Goal: Task Accomplishment & Management: Manage account settings

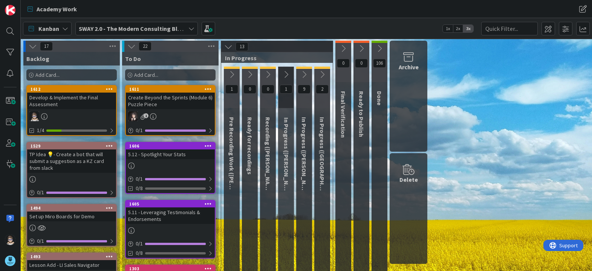
click at [189, 31] on icon at bounding box center [191, 29] width 6 height 6
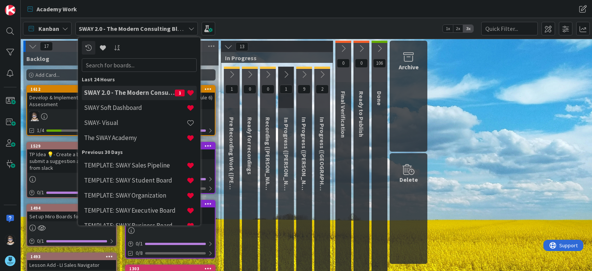
click at [296, 17] on div "Academy Work Academy Work" at bounding box center [306, 9] width 571 height 18
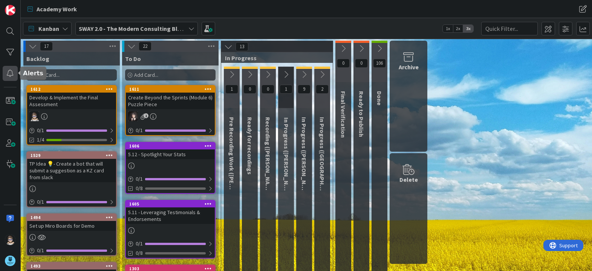
click at [10, 75] on div at bounding box center [10, 73] width 15 height 15
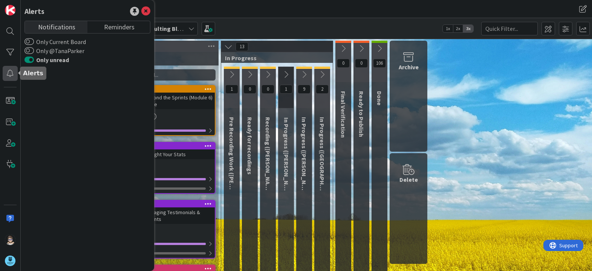
click at [10, 75] on div at bounding box center [10, 73] width 15 height 15
click at [146, 8] on icon at bounding box center [145, 11] width 9 height 9
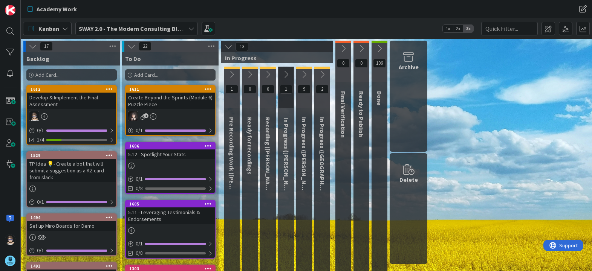
click at [186, 30] on div "SWAY 2.0 - The Modern Consulting Blueprint" at bounding box center [136, 29] width 122 height 14
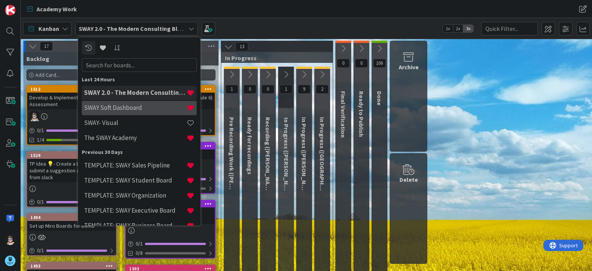
click at [142, 108] on h4 "SWAY Soft Dashboard" at bounding box center [135, 108] width 102 height 8
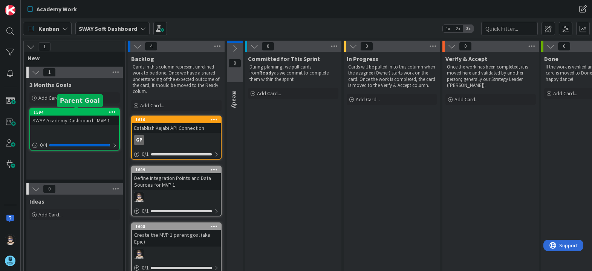
click at [82, 111] on div "1594" at bounding box center [76, 112] width 85 height 5
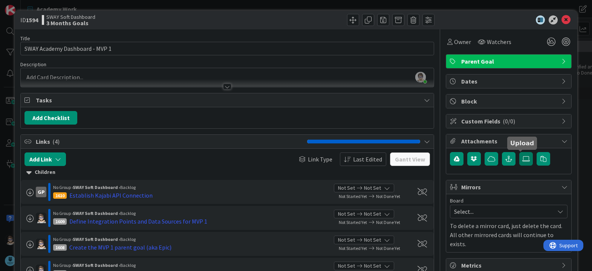
click at [522, 160] on icon at bounding box center [526, 159] width 8 height 6
click at [519, 152] on input "file" at bounding box center [519, 152] width 0 height 0
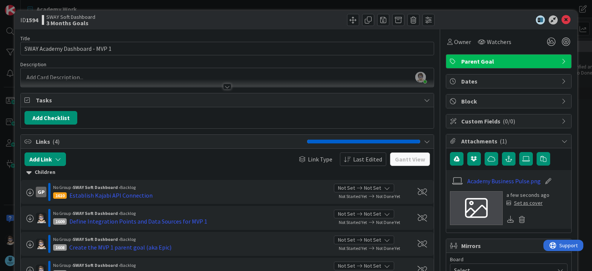
click at [521, 202] on div "Set as cover" at bounding box center [524, 203] width 36 height 8
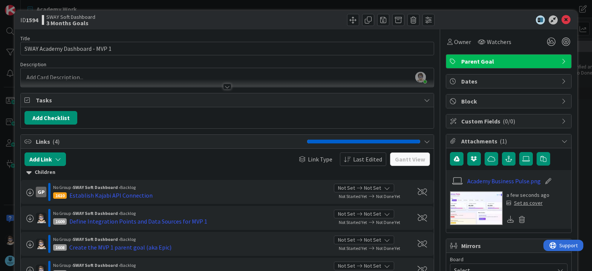
click at [521, 203] on div "Set as cover" at bounding box center [524, 203] width 36 height 8
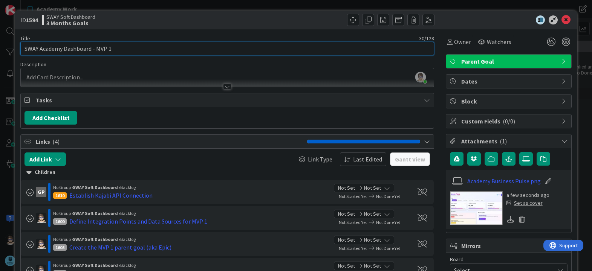
click at [165, 51] on input "SWAY Academy Dashboard - MVP 1" at bounding box center [226, 49] width 413 height 14
click at [132, 49] on input "SWAY Academy Dashboard - MVP 1" at bounding box center [226, 49] width 413 height 14
type input "SWAY Academy Dashboard - MVP 1 - Business Pulse"
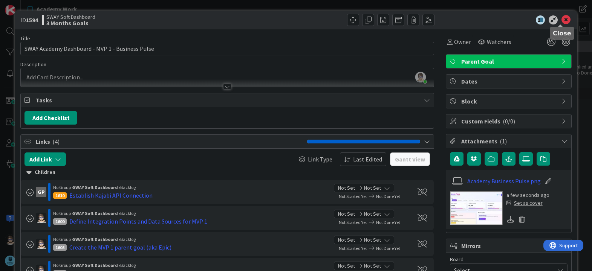
click at [561, 20] on icon at bounding box center [565, 19] width 9 height 9
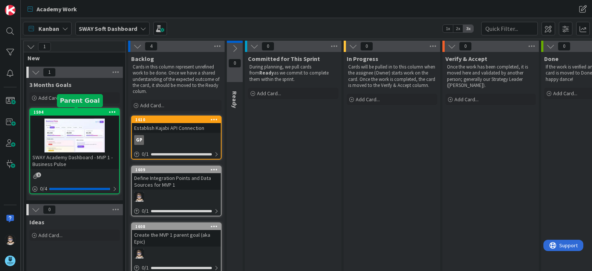
click at [76, 114] on div "1594" at bounding box center [76, 112] width 85 height 5
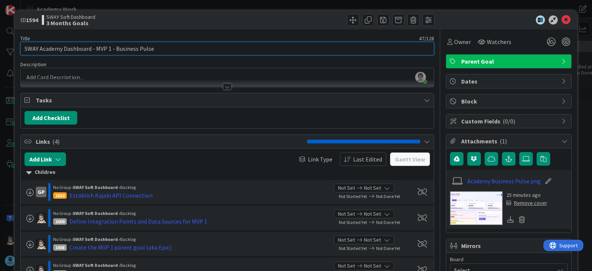
click at [68, 48] on input "SWAY Academy Dashboard - MVP 1 - Business Pulse" at bounding box center [226, 49] width 413 height 14
type input "SWAY Academy Business Pulse - MVP 1"
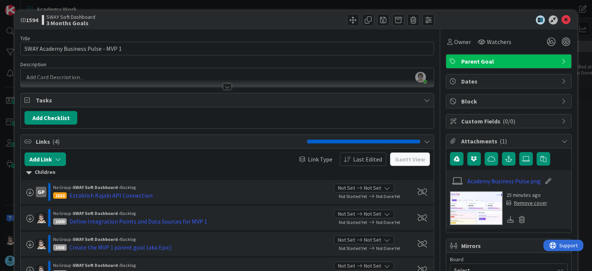
click at [224, 85] on div at bounding box center [227, 87] width 8 height 6
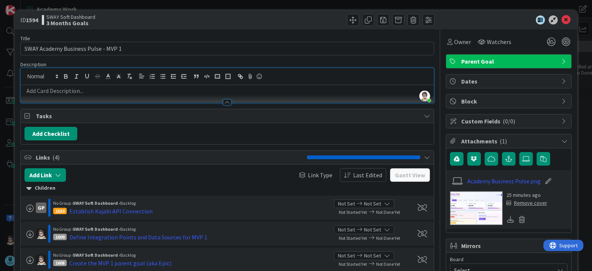
click at [196, 91] on p at bounding box center [226, 91] width 405 height 9
click at [224, 103] on div at bounding box center [227, 102] width 8 height 6
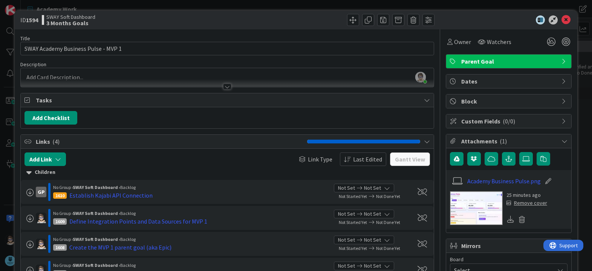
click at [226, 77] on p at bounding box center [226, 77] width 405 height 9
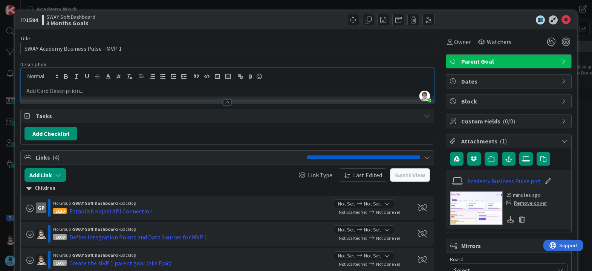
click at [232, 92] on p at bounding box center [226, 91] width 405 height 9
click at [227, 93] on p at bounding box center [226, 91] width 405 height 9
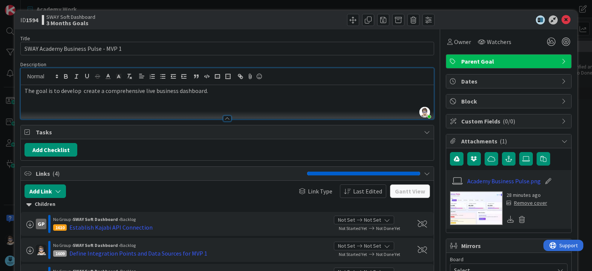
click at [85, 91] on p "The goal is to develop create a comprehensive live business dashboard." at bounding box center [226, 91] width 405 height 9
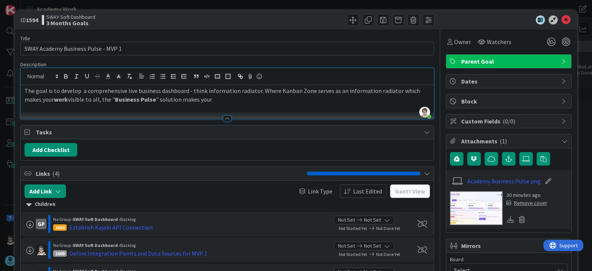
click at [134, 92] on p "The goal is to develop a comprehensive live business dashboard - think informat…" at bounding box center [226, 95] width 405 height 17
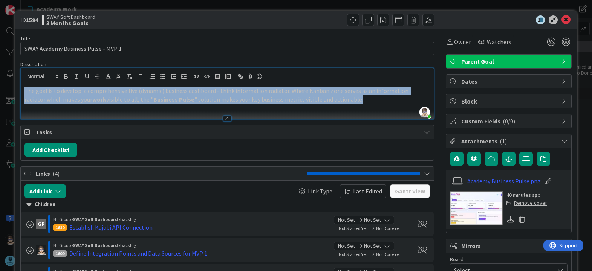
copy p "The goal is to develop a comprehensive live (dynamic) business dashboard - thin…"
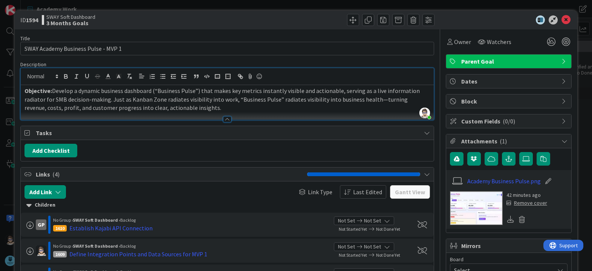
click at [99, 108] on p "Objective: Develop a dynamic business dashboard (“Business Pulse”) that makes k…" at bounding box center [226, 100] width 405 height 26
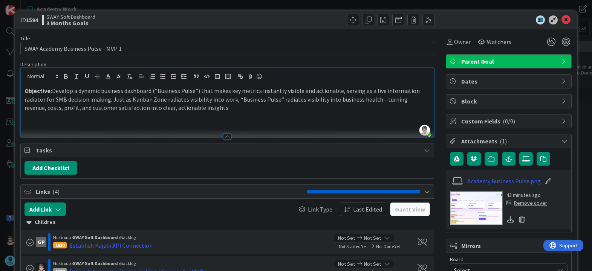
drag, startPoint x: 53, startPoint y: 93, endPoint x: 199, endPoint y: 110, distance: 146.8
click at [199, 110] on p "Objective: Develop a dynamic business dashboard (“Business Pulse”) that makes k…" at bounding box center [226, 100] width 405 height 26
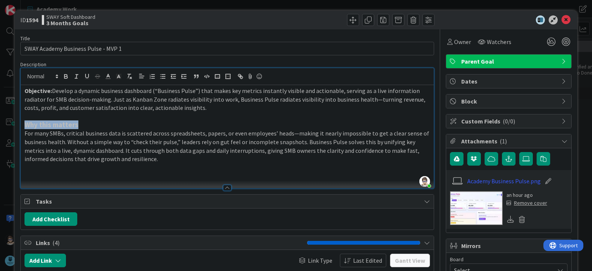
copy strong "Why this matters"
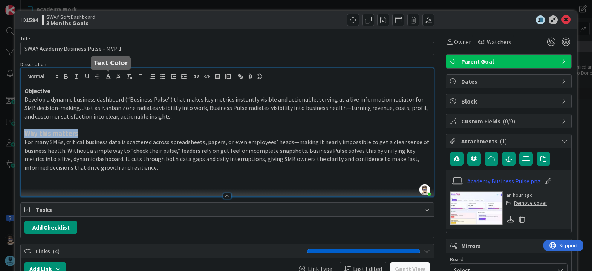
click at [110, 76] on icon at bounding box center [108, 76] width 7 height 7
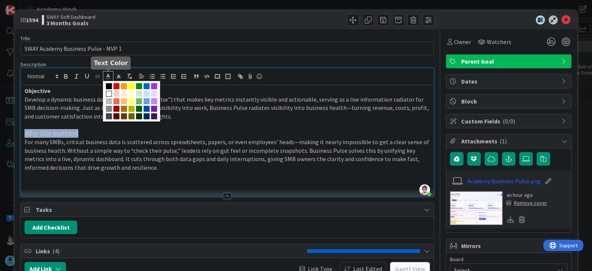
click at [109, 94] on span at bounding box center [109, 94] width 6 height 6
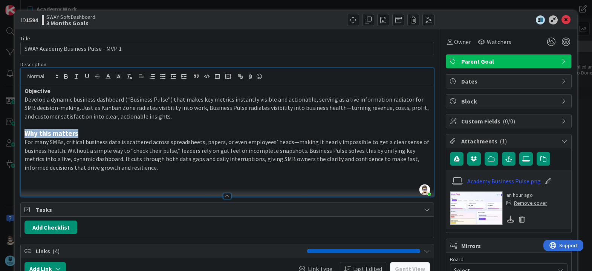
click at [96, 131] on h3 "Why this matters" at bounding box center [226, 134] width 405 height 8
click at [33, 147] on p "For many SMBs, critical business data is scattered across spreadsheets, papers,…" at bounding box center [226, 155] width 405 height 34
click at [34, 92] on strong "Objective" at bounding box center [37, 91] width 26 height 8
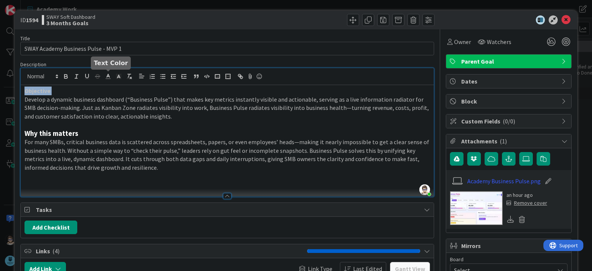
click at [109, 79] on line at bounding box center [108, 79] width 5 height 0
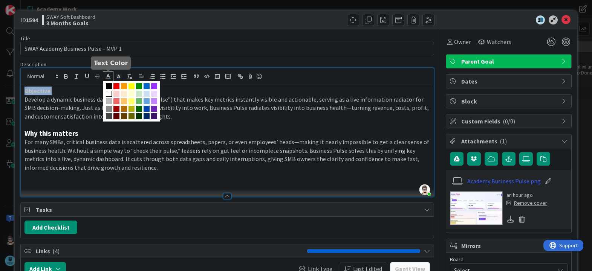
click at [110, 95] on span at bounding box center [109, 94] width 6 height 6
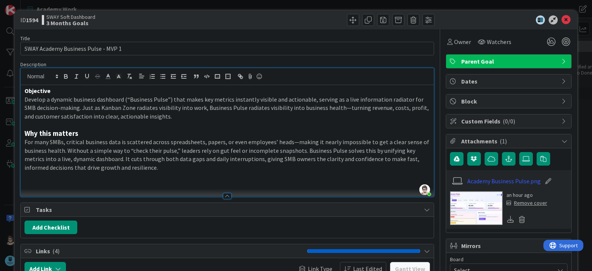
click at [93, 116] on p "Develop a dynamic business dashboard (“Business Pulse”) that makes key metrics …" at bounding box center [226, 108] width 405 height 26
drag, startPoint x: 25, startPoint y: 134, endPoint x: 81, endPoint y: 133, distance: 56.1
click at [81, 133] on h3 "Why this matters" at bounding box center [226, 134] width 405 height 8
click at [41, 78] on span at bounding box center [42, 76] width 37 height 9
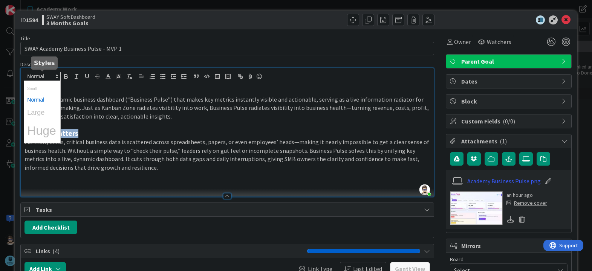
click at [42, 101] on span at bounding box center [42, 100] width 30 height 12
click at [35, 98] on span at bounding box center [42, 100] width 30 height 12
click at [81, 102] on p "Develop a dynamic business dashboard (“Business Pulse”) that makes key metrics …" at bounding box center [226, 108] width 405 height 26
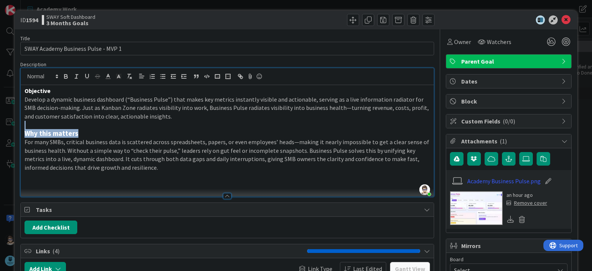
drag, startPoint x: 81, startPoint y: 137, endPoint x: 19, endPoint y: 129, distance: 62.2
click at [19, 129] on div "ID 1594 SWAY Soft Dashboard 3 Months Goals Title 35 / 128 SWAY Academy Business…" at bounding box center [296, 248] width 562 height 474
click at [38, 135] on strong "Why this matters" at bounding box center [51, 133] width 54 height 9
drag, startPoint x: 81, startPoint y: 130, endPoint x: 23, endPoint y: 134, distance: 57.4
click at [23, 134] on div "Objective Develop a dynamic business dashboard (“Business Pulse”) that makes ke…" at bounding box center [227, 140] width 412 height 111
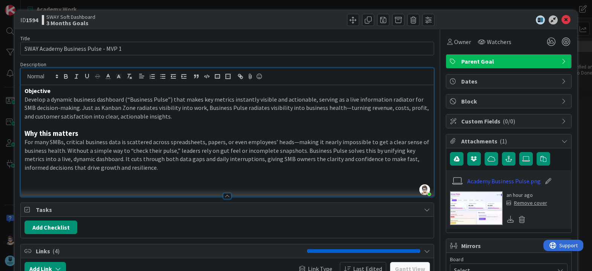
click at [40, 105] on p "Develop a dynamic business dashboard (“Business Pulse”) that makes key metrics …" at bounding box center [226, 108] width 405 height 26
click at [51, 145] on p "For many SMBs, critical business data is scattered across spreadsheets, papers,…" at bounding box center [226, 155] width 405 height 34
click at [136, 170] on p "For many SMBs, critical business data is scattered across spreadsheets, papers,…" at bounding box center [226, 155] width 405 height 34
drag, startPoint x: 301, startPoint y: 150, endPoint x: 336, endPoint y: 151, distance: 35.4
click at [336, 151] on p "For many SMBs, critical business data is scattered across spreadsheets, papers,…" at bounding box center [226, 155] width 405 height 34
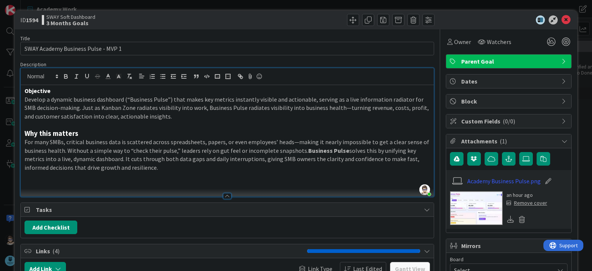
click at [56, 160] on p "For many SMBs, critical business data is scattered across spreadsheets, papers,…" at bounding box center [226, 155] width 405 height 34
click at [83, 160] on p "For many SMBs, critical business data is scattered across spreadsheets, papers,…" at bounding box center [226, 155] width 405 height 34
click at [172, 169] on p "For many SMBs, critical business data is scattered across spreadsheets, papers,…" at bounding box center [226, 155] width 405 height 34
click at [35, 166] on p "For many SMBs, critical business data is scattered across spreadsheets, papers,…" at bounding box center [226, 155] width 405 height 34
click at [220, 174] on p at bounding box center [226, 176] width 405 height 9
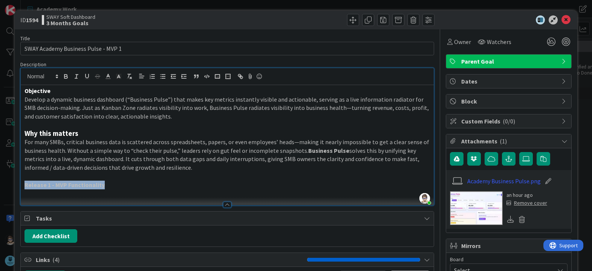
copy strong "Release 1 - MVP Functionality"
click at [108, 78] on icon at bounding box center [108, 76] width 7 height 7
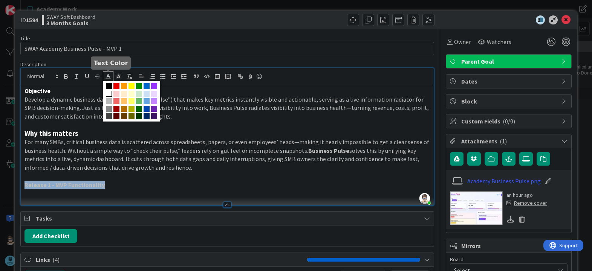
click at [108, 93] on span at bounding box center [109, 94] width 6 height 6
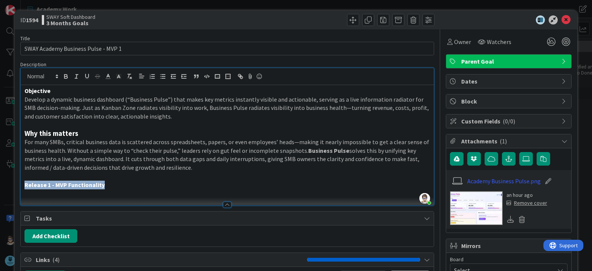
drag, startPoint x: 111, startPoint y: 187, endPoint x: 123, endPoint y: 190, distance: 12.1
click at [112, 187] on p "Release 1 - MVP Functionality" at bounding box center [226, 185] width 405 height 9
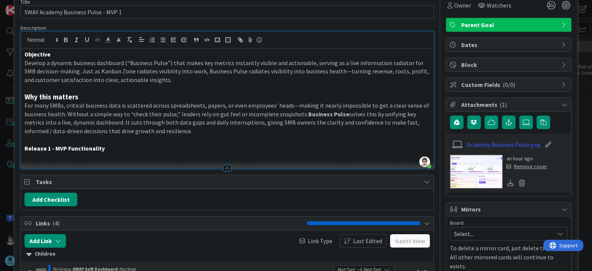
scroll to position [37, 0]
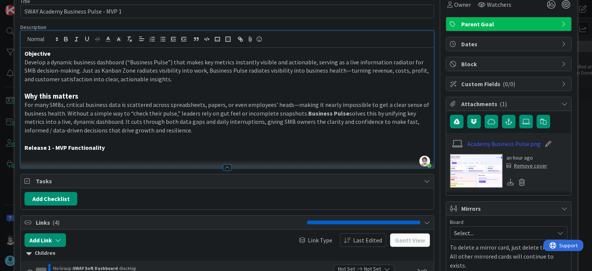
click at [131, 150] on p "Release 1 - MVP Functionality" at bounding box center [226, 147] width 405 height 9
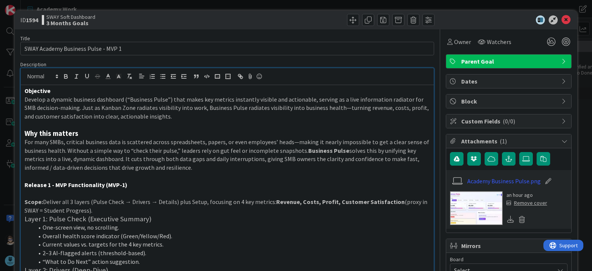
scroll to position [131, 0]
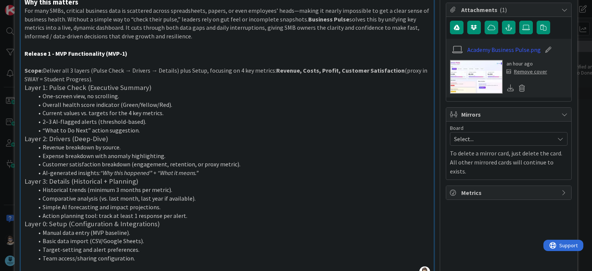
click at [39, 66] on p at bounding box center [226, 62] width 405 height 9
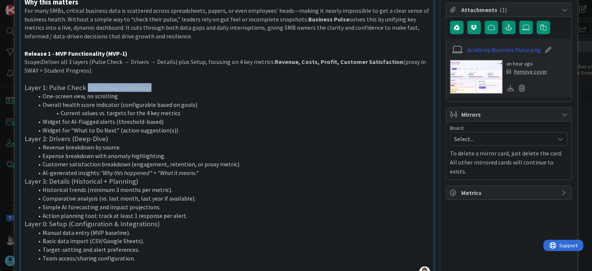
click at [157, 91] on h3 "Layer 1: Pulse Check (Executive Summary)" at bounding box center [226, 88] width 405 height 8
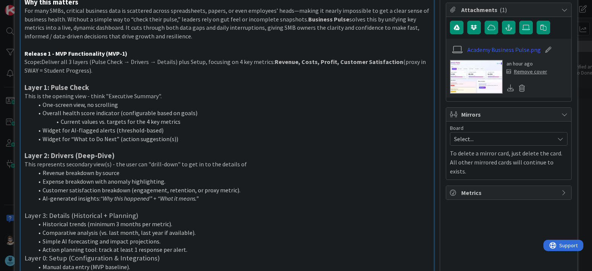
click at [182, 123] on li "Current values vs. targets for the 4 key metrics" at bounding box center [232, 121] width 396 height 9
click at [42, 115] on li "Overall health score indicator (configurable based on goals)" at bounding box center [232, 113] width 396 height 9
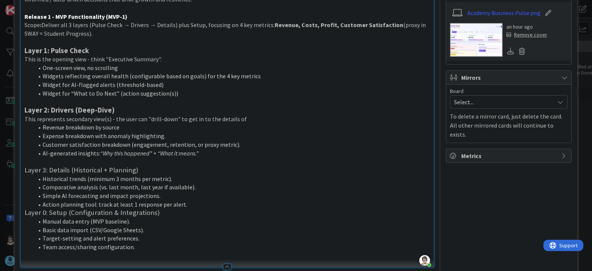
scroll to position [169, 0]
drag, startPoint x: 24, startPoint y: 171, endPoint x: 82, endPoint y: 172, distance: 57.6
click at [82, 172] on h3 "Layer 3: Details (Historical + Planning)" at bounding box center [226, 170] width 405 height 8
click at [74, 111] on strong "Layer 2: Drivers (Deep-Dive)" at bounding box center [69, 109] width 90 height 9
drag, startPoint x: 52, startPoint y: 110, endPoint x: 73, endPoint y: 111, distance: 21.5
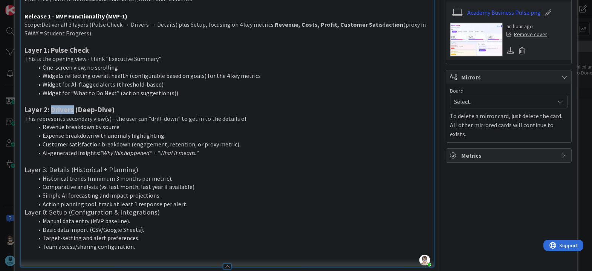
click at [73, 111] on strong "Layer 2: Drivers (Deep-Dive)" at bounding box center [69, 109] width 90 height 9
click at [121, 109] on h3 "Layer 2: Drivers (Deep-Dive)" at bounding box center [226, 110] width 405 height 8
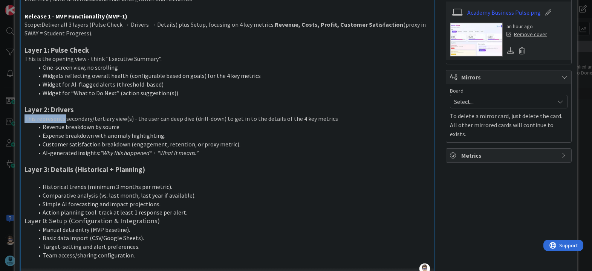
copy p "This represents"
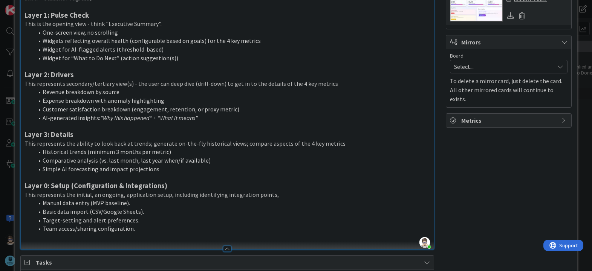
scroll to position [204, 0]
click at [166, 194] on p "This represents the initial, an ongoing, application setup, including identifyi…" at bounding box center [226, 194] width 405 height 9
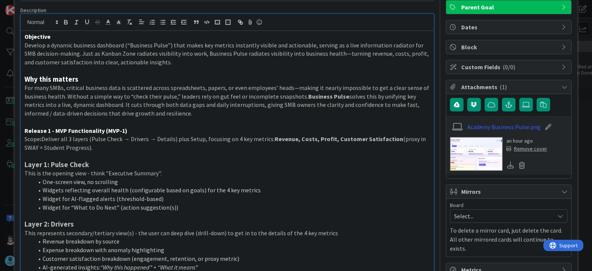
scroll to position [54, 0]
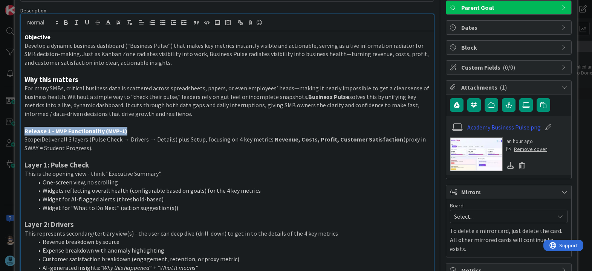
drag, startPoint x: 23, startPoint y: 131, endPoint x: 127, endPoint y: 128, distance: 104.0
click at [127, 128] on div "Objective Develop a dynamic business dashboard (“Business Pulse”) that makes ke…" at bounding box center [227, 219] width 412 height 377
copy strong "Release 1 - MVP Functionality (MVP-1)"
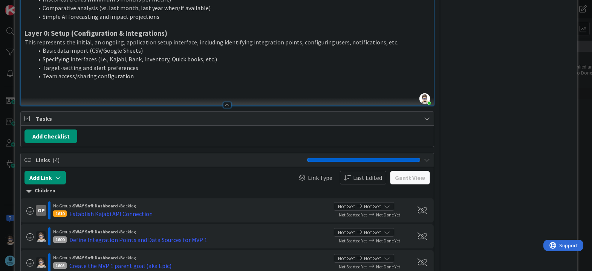
scroll to position [355, 0]
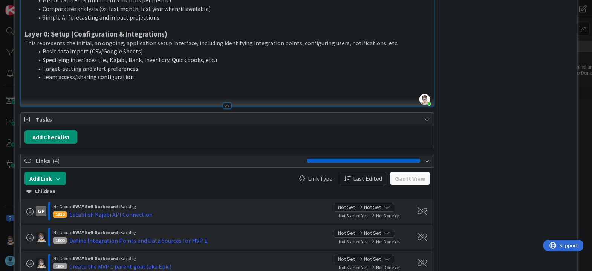
click at [43, 91] on p at bounding box center [226, 94] width 405 height 9
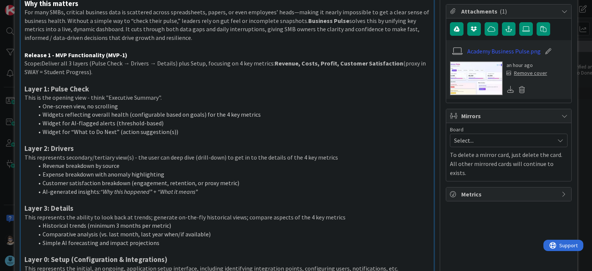
scroll to position [130, 0]
click at [26, 64] on p "Scope : Deliver all 3 layers (Pulse Check → Drivers → Details) plus Setup, focu…" at bounding box center [226, 67] width 405 height 17
click at [24, 58] on strong "Release 1 - MVP Functionality (MVP-1)" at bounding box center [75, 56] width 103 height 8
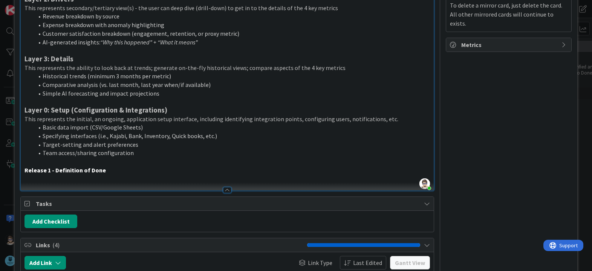
scroll to position [280, 0]
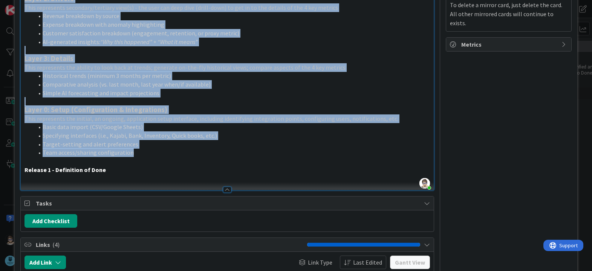
click at [142, 154] on li "Team access/sharing configuration" at bounding box center [232, 152] width 396 height 9
copy div "Loremip 5 - DOL Sitametconsec (ADI-5) Elits: Doeiusm tem 4 incidi (Utlab Etdol …"
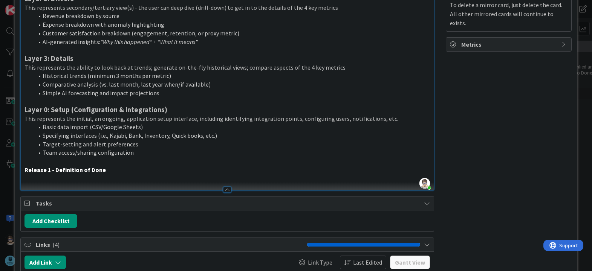
click at [166, 178] on p at bounding box center [226, 178] width 405 height 9
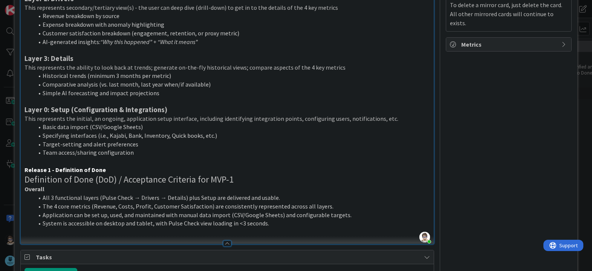
click at [26, 180] on h2 "Definition of Done (DoD) / Acceptance Criteria for MVP-1" at bounding box center [226, 179] width 405 height 11
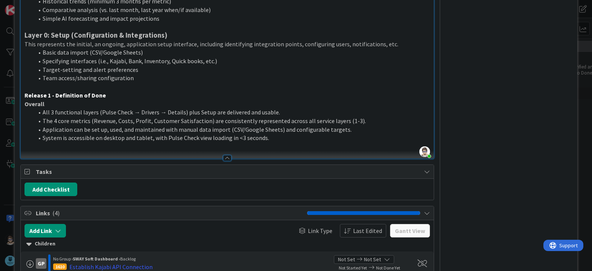
scroll to position [355, 0]
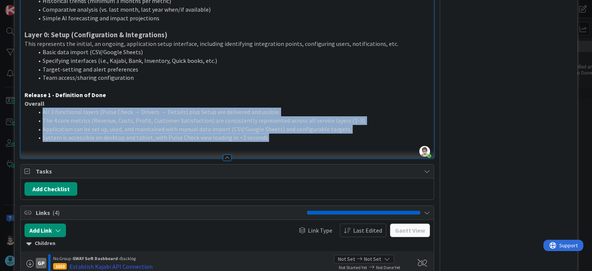
drag, startPoint x: 40, startPoint y: 110, endPoint x: 270, endPoint y: 138, distance: 231.9
click at [270, 138] on ol "All 3 functional layers (Pulse Check → Drivers → Details) plus Setup are delive…" at bounding box center [226, 125] width 405 height 34
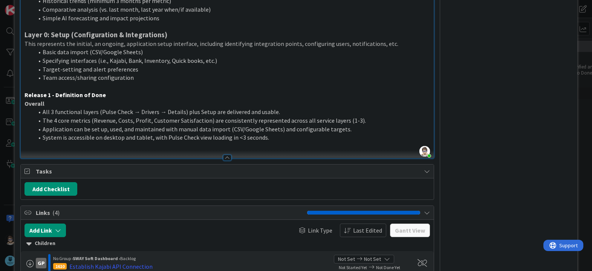
drag, startPoint x: 253, startPoint y: 120, endPoint x: 276, endPoint y: 148, distance: 35.3
click at [276, 148] on p at bounding box center [226, 146] width 405 height 9
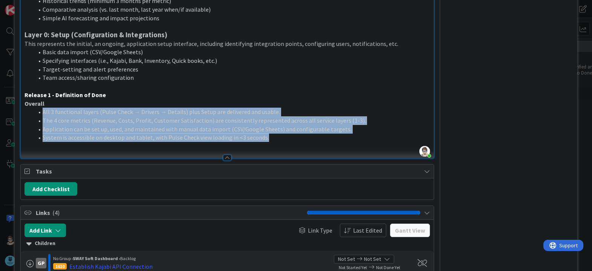
drag, startPoint x: 42, startPoint y: 113, endPoint x: 267, endPoint y: 137, distance: 226.1
click at [267, 137] on ol "All 3 functional layers (Pulse Check → Drivers → Details) plus Setup are delive…" at bounding box center [226, 125] width 405 height 34
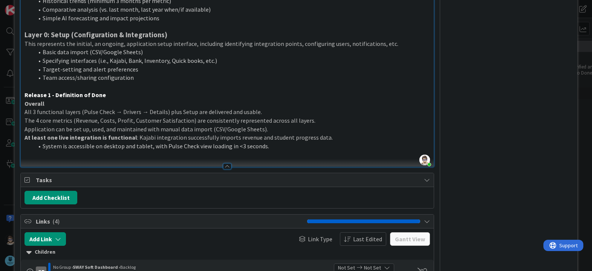
click at [25, 110] on p "All 3 functional layers (Pulse Check → Drivers → Details) plus Setup are delive…" at bounding box center [226, 112] width 405 height 9
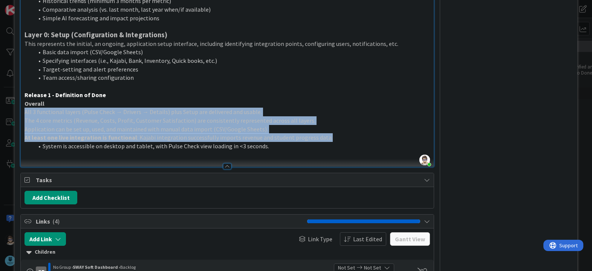
click at [336, 137] on p "At least one live integration is functional : Kajabi integration successfully i…" at bounding box center [226, 137] width 405 height 9
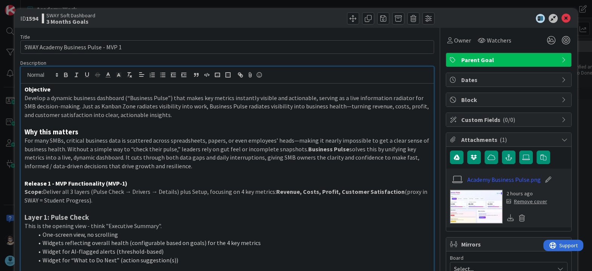
scroll to position [0, 0]
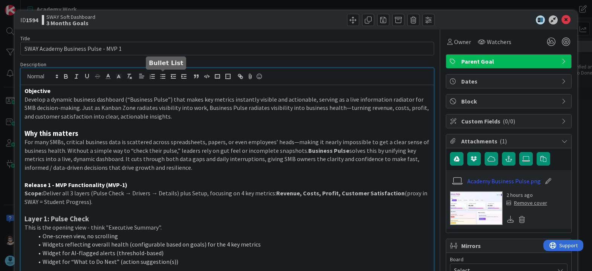
click at [162, 79] on icon "button" at bounding box center [162, 76] width 7 height 7
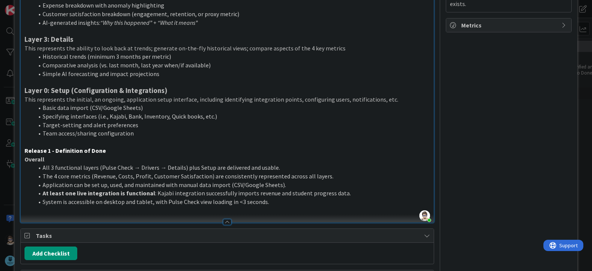
scroll to position [299, 0]
click at [192, 199] on li "System is accessible on desktop and tablet, with Pulse Check view loading in <3…" at bounding box center [232, 201] width 396 height 9
drag, startPoint x: 39, startPoint y: 192, endPoint x: 170, endPoint y: 196, distance: 131.1
click at [150, 194] on li "At least one live integration is functional : Kajabi integration successfully i…" at bounding box center [232, 193] width 396 height 9
click at [121, 188] on li "Application can be set up, used, and maintained with manual data import (CSV/Go…" at bounding box center [232, 184] width 396 height 9
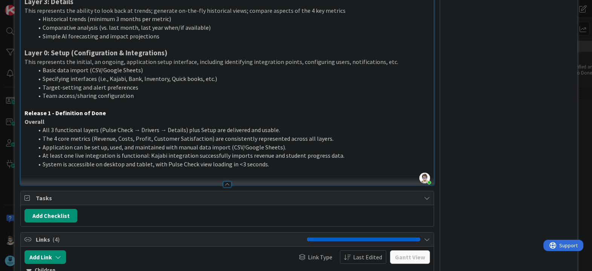
scroll to position [337, 0]
click at [264, 155] on li "At least one live integration is functional: Kajabi integration successfully im…" at bounding box center [232, 155] width 396 height 9
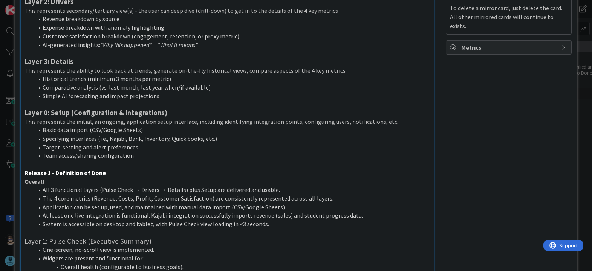
scroll to position [276, 0]
click at [31, 183] on strong "Overall" at bounding box center [34, 182] width 20 height 8
drag, startPoint x: 23, startPoint y: 243, endPoint x: 46, endPoint y: 242, distance: 22.2
click at [46, 242] on div "Objective Develop a dynamic business dashboard (“Business Pulse”) that makes ke…" at bounding box center [227, 138] width 412 height 658
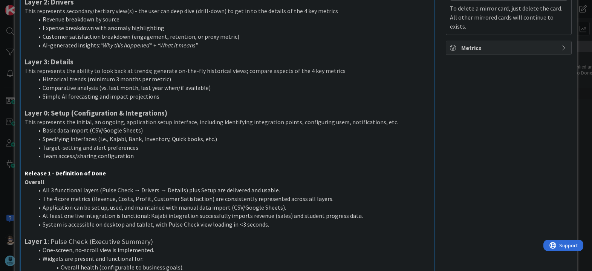
drag, startPoint x: 51, startPoint y: 241, endPoint x: 82, endPoint y: 255, distance: 33.4
click at [52, 241] on h3 "Layer 1 : Pulse Check (Executive Summary)" at bounding box center [226, 242] width 405 height 8
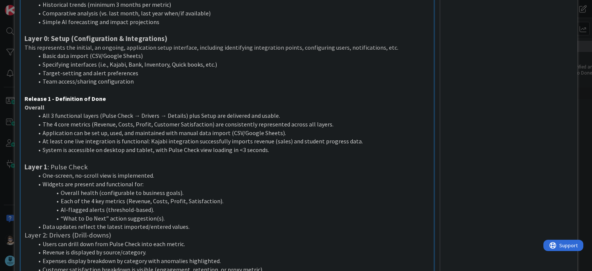
click at [171, 172] on li "One-screen, no-scroll view is implemented." at bounding box center [232, 175] width 396 height 9
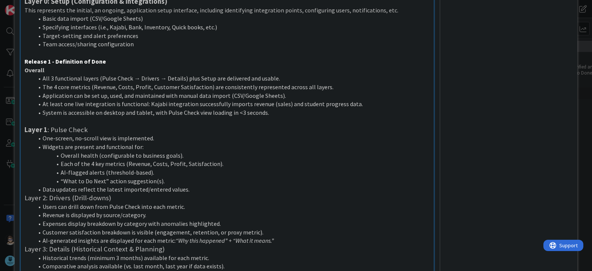
scroll to position [389, 0]
click at [43, 189] on li "Data updates reflect the latest imported/entered values." at bounding box center [232, 189] width 396 height 9
click at [192, 189] on li "Data updates reflect the latest imported/entered values." at bounding box center [232, 189] width 396 height 9
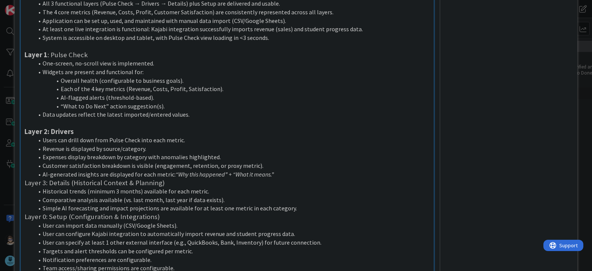
scroll to position [464, 0]
click at [25, 184] on h3 "Layer 3: Details (Historical Context & Planning)" at bounding box center [226, 182] width 405 height 8
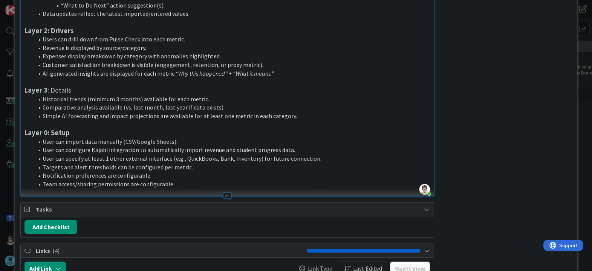
scroll to position [565, 0]
click at [295, 149] on li "User can configure Kajabi integration to automatically import revenue and stude…" at bounding box center [232, 149] width 396 height 9
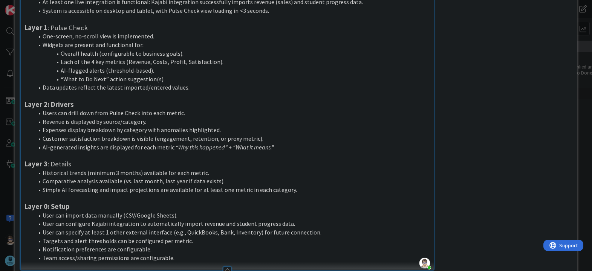
scroll to position [490, 0]
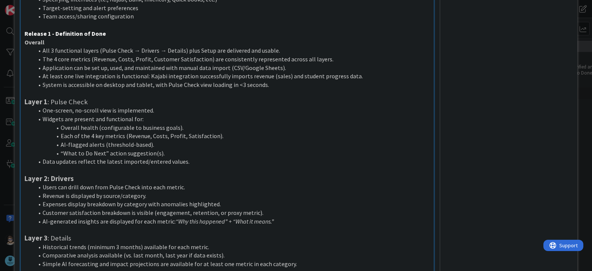
click at [98, 108] on li "One-screen, no-scroll view is implemented." at bounding box center [232, 110] width 396 height 9
click at [163, 111] on li "One-screen, no-scroll view is implemented." at bounding box center [232, 111] width 396 height 9
click at [151, 85] on li "System is accessible on desktop and tablet, with Pulse Check view loading in <3…" at bounding box center [232, 85] width 396 height 9
drag, startPoint x: 161, startPoint y: 86, endPoint x: 202, endPoint y: 87, distance: 40.7
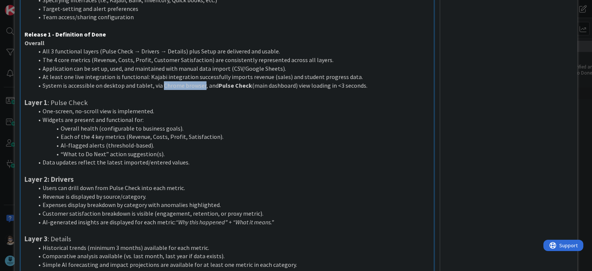
click at [202, 87] on li "System is accessible on desktop and tablet, via Chrome browser, and Pulse Check…" at bounding box center [232, 85] width 396 height 9
click at [208, 89] on li "System is accessible on desktop and tablet, via Chrome browser, and Pulse Check…" at bounding box center [232, 85] width 396 height 9
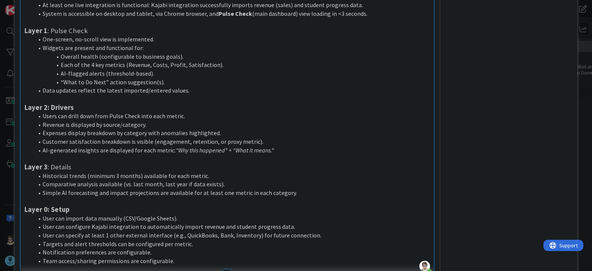
scroll to position [488, 0]
drag, startPoint x: 51, startPoint y: 106, endPoint x: 88, endPoint y: 107, distance: 37.7
click at [87, 107] on h3 "Layer 2: Drivers" at bounding box center [226, 107] width 405 height 8
drag, startPoint x: 51, startPoint y: 211, endPoint x: 82, endPoint y: 207, distance: 31.4
click at [80, 208] on h3 "Layer 0: Setup" at bounding box center [226, 209] width 405 height 8
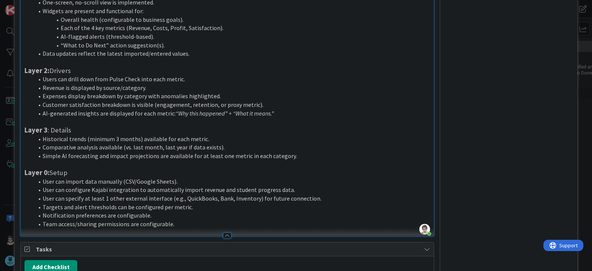
click at [96, 204] on li "Targets and alert thresholds can be configured per metric." at bounding box center [232, 207] width 396 height 9
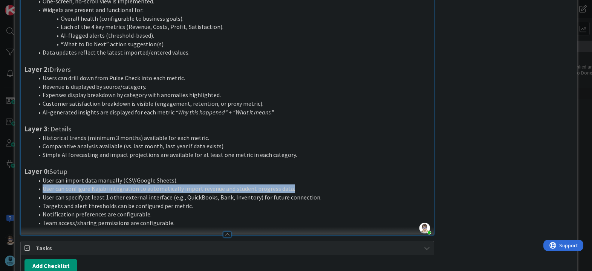
drag, startPoint x: 42, startPoint y: 190, endPoint x: 292, endPoint y: 188, distance: 250.0
click at [292, 188] on li "User can configure Kajabi integration to automatically import revenue and stude…" at bounding box center [232, 189] width 396 height 9
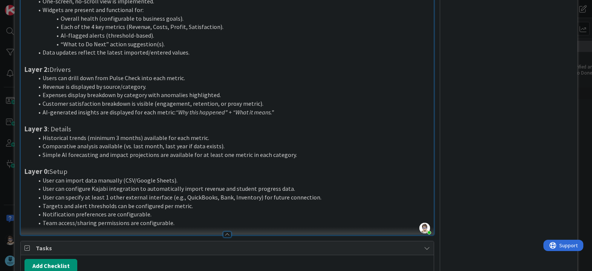
click at [323, 136] on li "Historical trends (minimum 3 months) available for each metric." at bounding box center [232, 138] width 396 height 9
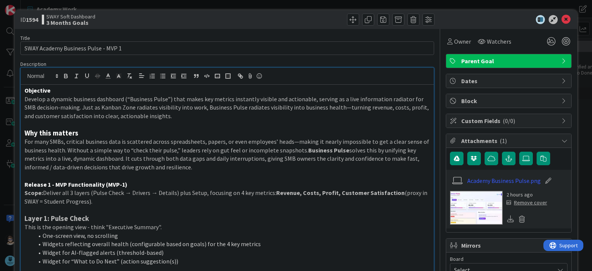
scroll to position [0, 0]
click at [105, 76] on icon at bounding box center [108, 76] width 7 height 7
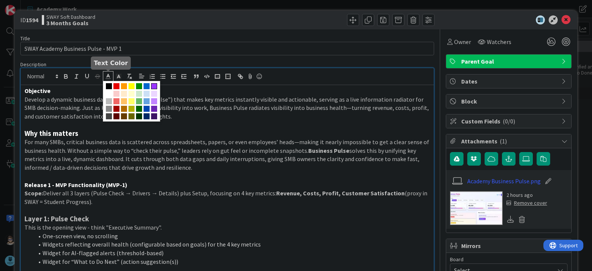
click at [154, 86] on span at bounding box center [154, 86] width 6 height 6
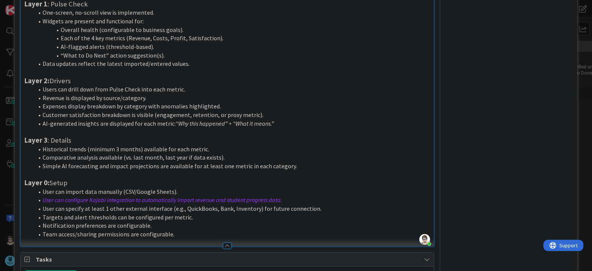
scroll to position [515, 0]
click at [302, 201] on li "User can configure Kajabi integration to automatically import revenue and stude…" at bounding box center [232, 199] width 396 height 9
click at [136, 210] on li "User can specify at least 1 other external interface (e.g., QuickBooks, Bank, I…" at bounding box center [232, 208] width 396 height 9
click at [143, 208] on li "User can specify at least 1 other external interface (e.g., QuickBooks, Bank, I…" at bounding box center [232, 208] width 396 height 9
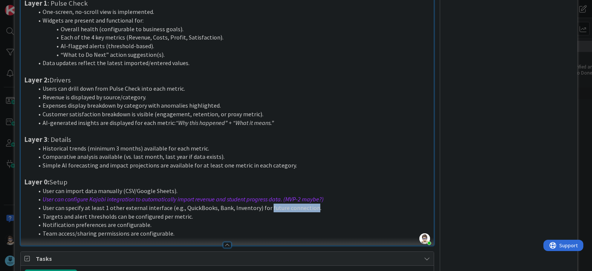
drag, startPoint x: 264, startPoint y: 208, endPoint x: 309, endPoint y: 207, distance: 44.4
click at [309, 207] on li "User can specify at least 1 other external interface (e.g., QuickBooks, Bank, I…" at bounding box center [232, 208] width 396 height 9
drag, startPoint x: 282, startPoint y: 201, endPoint x: 327, endPoint y: 200, distance: 44.8
click at [327, 200] on li "User can configure Kajabi integration to automatically import revenue and stude…" at bounding box center [232, 199] width 396 height 9
click at [341, 197] on li "User can configure Kajabi integration to automatically import revenue and stude…" at bounding box center [232, 199] width 396 height 9
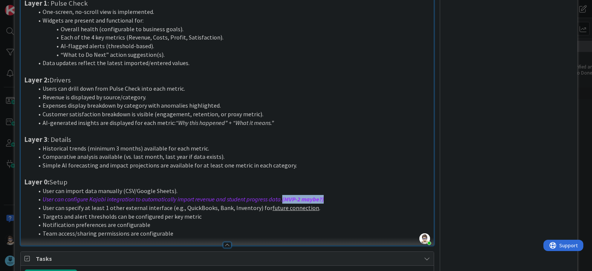
drag, startPoint x: 334, startPoint y: 197, endPoint x: 282, endPoint y: 200, distance: 51.3
click at [282, 198] on li "User can configure Kajabi integration to automatically import revenue and stude…" at bounding box center [232, 199] width 396 height 9
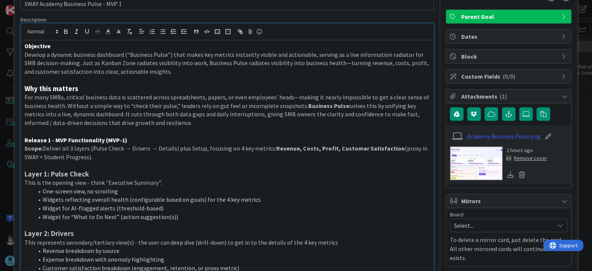
scroll to position [0, 0]
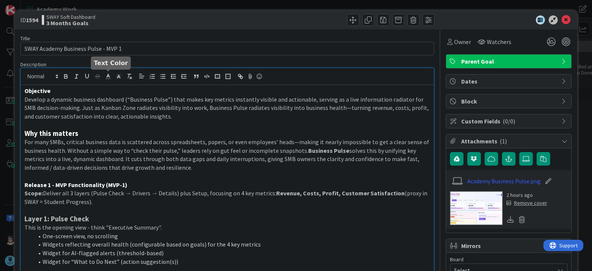
click at [107, 77] on polyline at bounding box center [108, 75] width 3 height 3
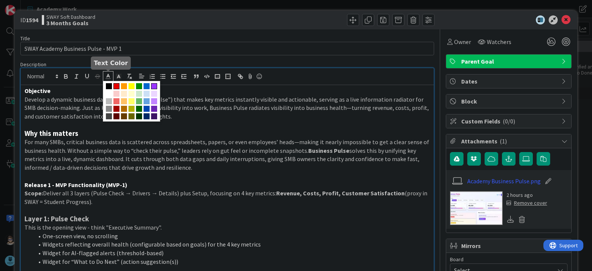
click at [117, 86] on span at bounding box center [116, 86] width 6 height 6
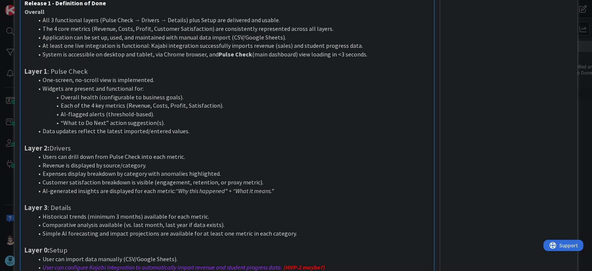
click at [259, 185] on li "Customer satisfaction breakdown is visible (engagement, retention, or proxy met…" at bounding box center [232, 182] width 396 height 9
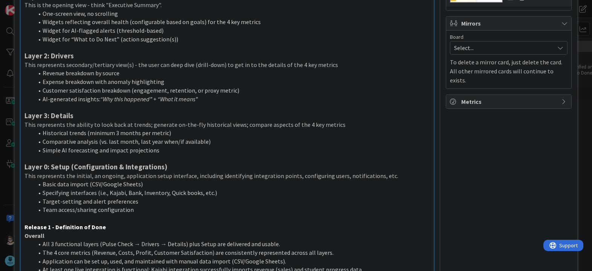
scroll to position [221, 0]
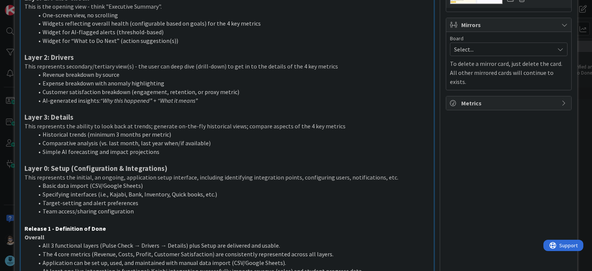
click at [79, 172] on strong "Layer 0: Setup (Configuration & Integrations)" at bounding box center [95, 168] width 143 height 9
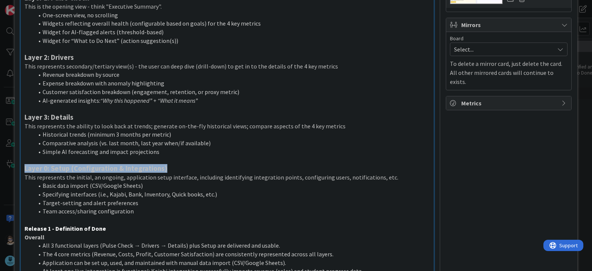
drag, startPoint x: 23, startPoint y: 169, endPoint x: 220, endPoint y: 168, distance: 196.6
click at [220, 168] on div "Objective Develop a dynamic business dashboard (“Business Pulse”) that makes ke…" at bounding box center [227, 201] width 412 height 675
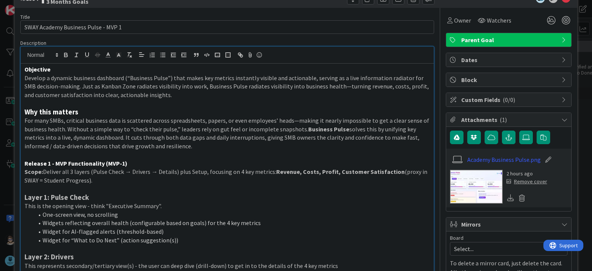
scroll to position [0, 0]
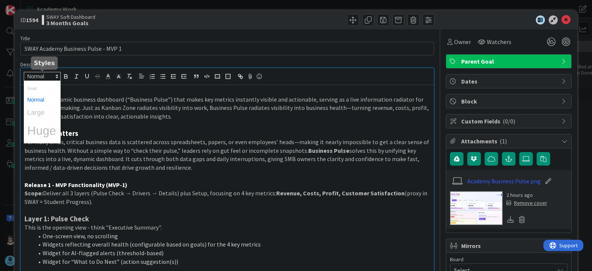
click at [41, 78] on span at bounding box center [42, 76] width 37 height 9
click at [34, 100] on span at bounding box center [42, 100] width 30 height 12
click at [144, 115] on p "Develop a dynamic business dashboard (“Business Pulse”) that makes key metrics …" at bounding box center [226, 108] width 405 height 26
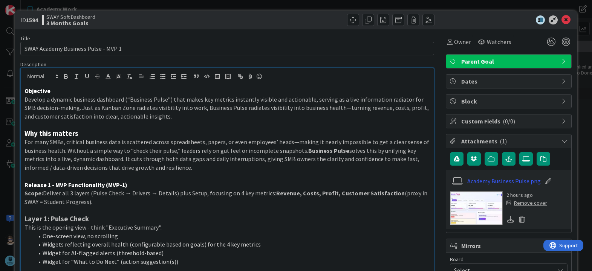
click at [148, 134] on h3 "Why this matters" at bounding box center [226, 134] width 405 height 8
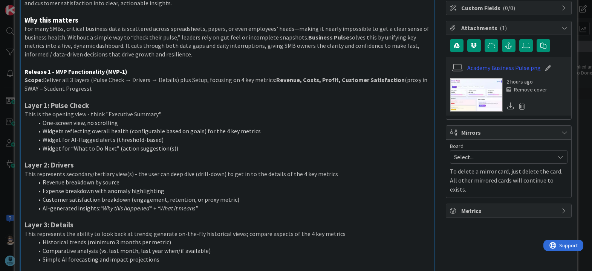
scroll to position [113, 0]
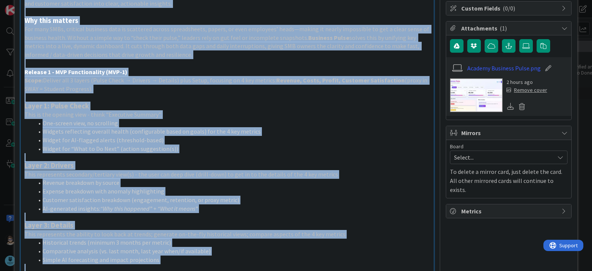
copy div "Loremipsu Dolorsi a consect adipisci elitseddo (“Eiusmodt Incid”) utla etdol ma…"
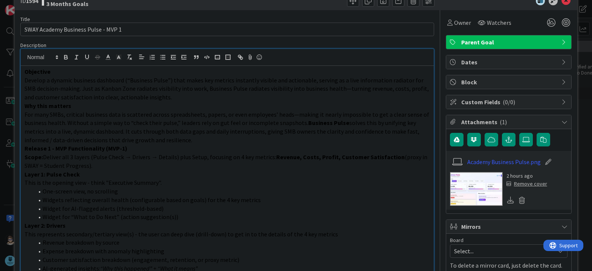
scroll to position [0, 0]
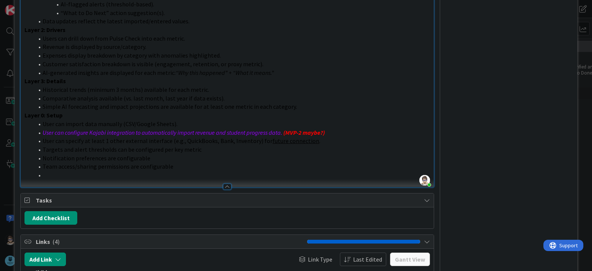
scroll to position [489, 0]
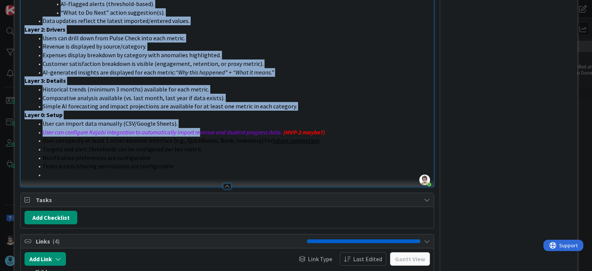
click at [201, 128] on em "User can configure Kajabi integration to automatically import revenue and stude…" at bounding box center [163, 132] width 240 height 8
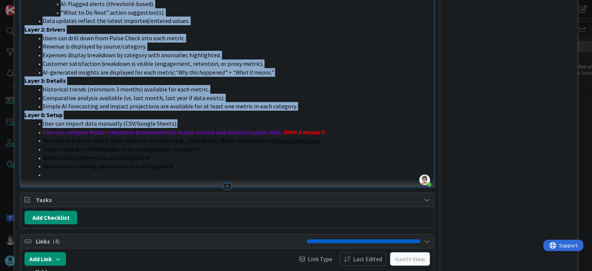
click at [191, 125] on li "User can import data manually (CSV/Google Sheets)." at bounding box center [232, 123] width 396 height 9
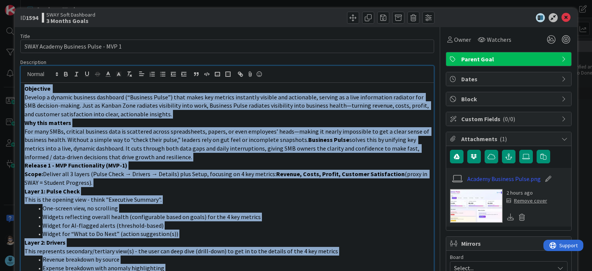
scroll to position [0, 0]
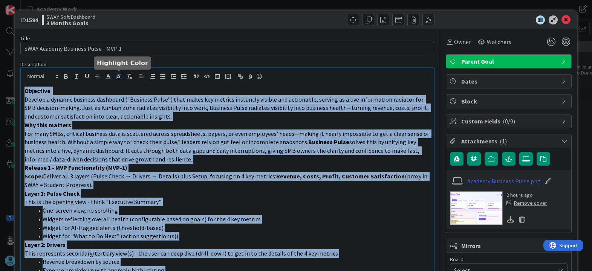
click at [118, 75] on icon at bounding box center [118, 76] width 7 height 7
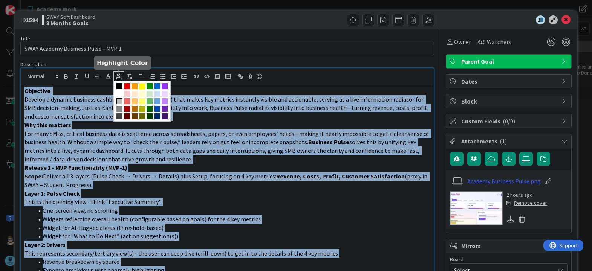
click at [120, 101] on span at bounding box center [119, 101] width 6 height 6
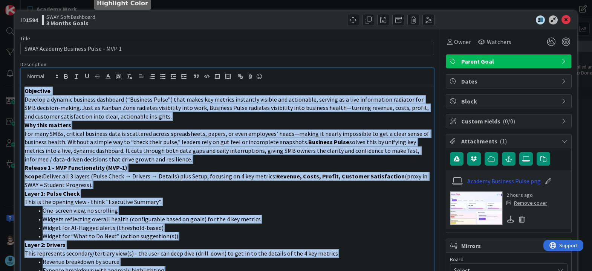
scroll to position [87, 0]
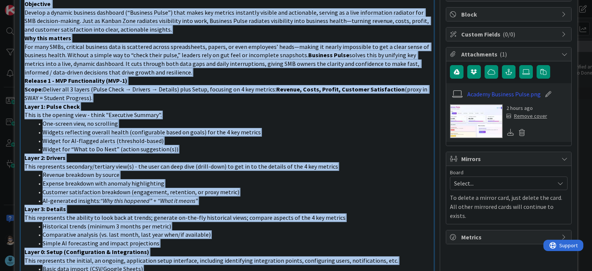
click at [192, 108] on p "Layer 1: Pulse Check" at bounding box center [226, 106] width 405 height 9
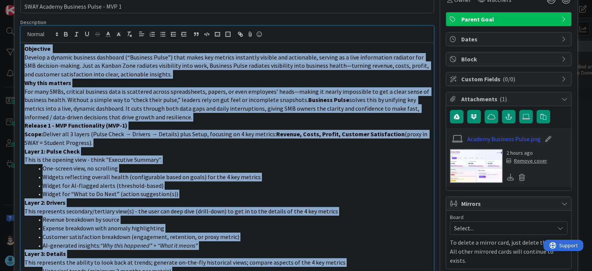
scroll to position [0, 0]
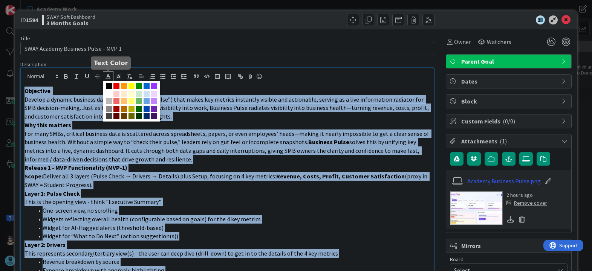
click at [109, 77] on icon at bounding box center [108, 76] width 7 height 7
click at [108, 102] on span at bounding box center [109, 101] width 6 height 6
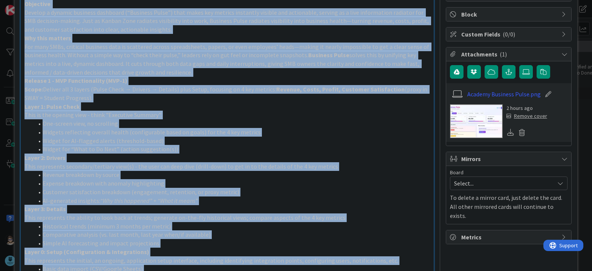
click at [122, 111] on span "This is the opening view - think "Executive Summary"." at bounding box center [92, 115] width 137 height 8
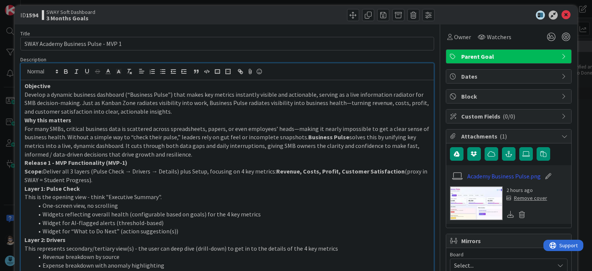
scroll to position [0, 0]
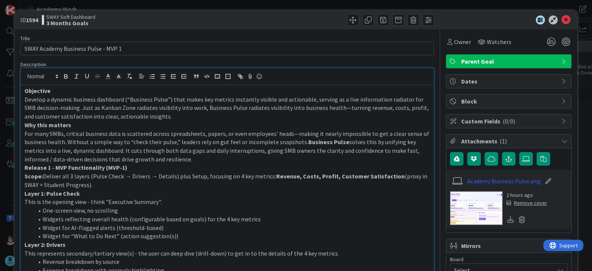
click at [24, 127] on strong "Why this matters" at bounding box center [47, 125] width 47 height 8
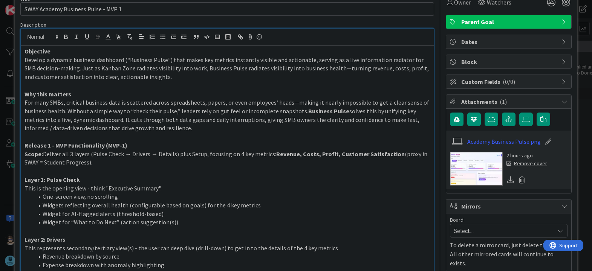
scroll to position [39, 0]
click at [108, 38] on icon at bounding box center [108, 37] width 7 height 7
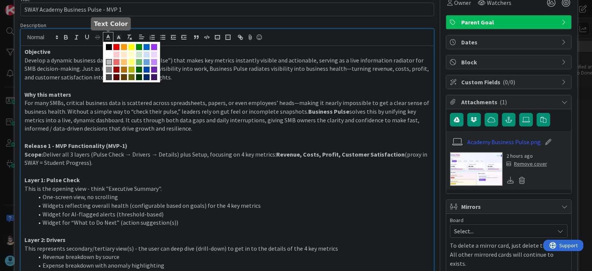
click at [108, 63] on span at bounding box center [109, 62] width 6 height 6
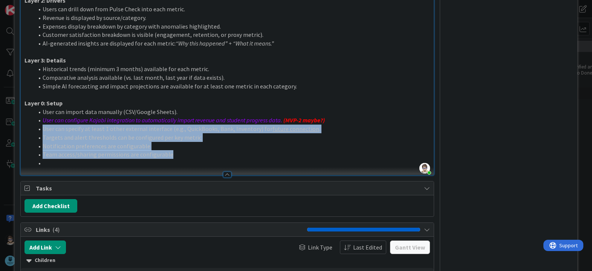
scroll to position [595, 0]
click at [177, 153] on li "Team access/sharing permissions are configurable" at bounding box center [232, 154] width 396 height 9
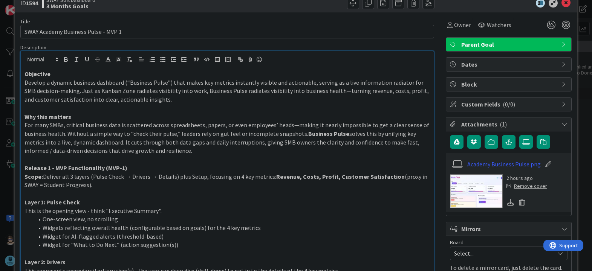
scroll to position [0, 0]
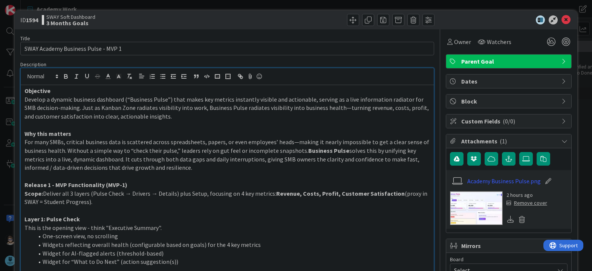
click at [239, 110] on span "Develop a dynamic business dashboard (“Business Pulse”) that makes key metrics …" at bounding box center [226, 108] width 405 height 24
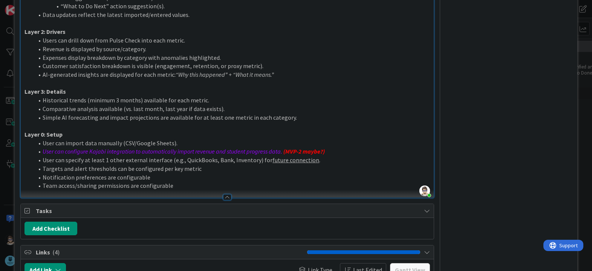
scroll to position [564, 0]
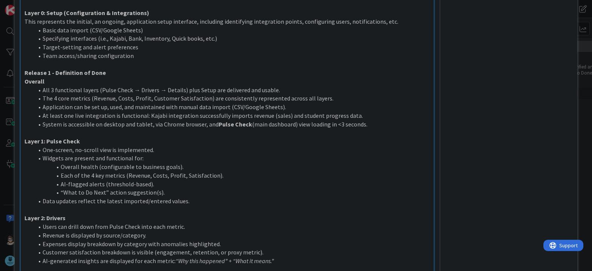
click at [107, 72] on p "Release 1 - Definition of Done" at bounding box center [226, 73] width 405 height 9
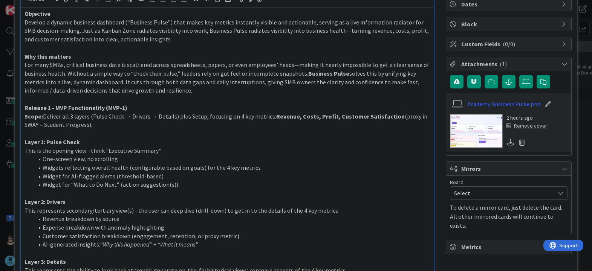
scroll to position [76, 0]
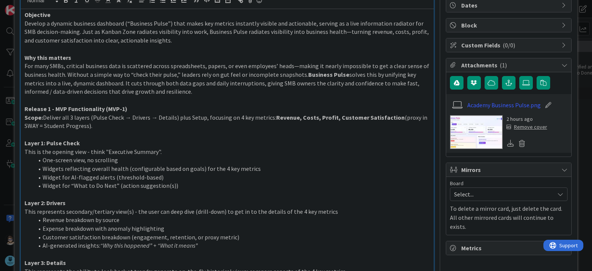
click at [110, 128] on p "Scope: Deliver all 3 layers (Pulse Check → Drivers → Details) plus Setup, focus…" at bounding box center [226, 121] width 405 height 17
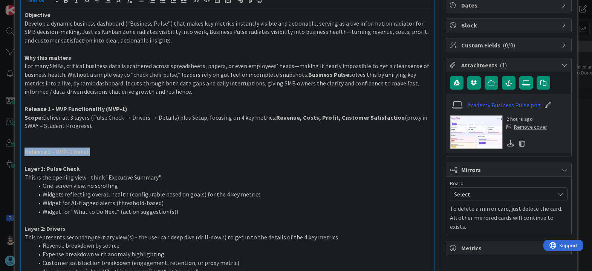
copy strong "Release 1 - MVP-1 Detail"
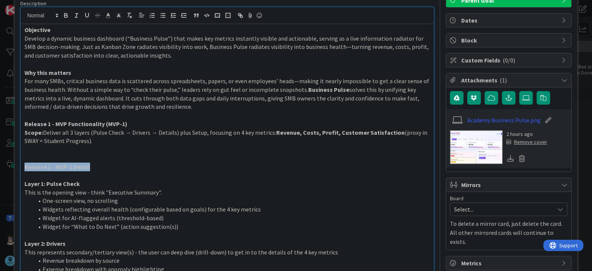
scroll to position [0, 0]
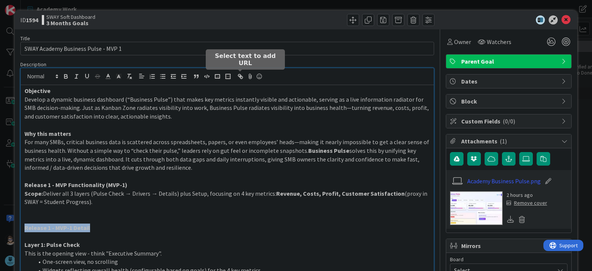
click at [241, 78] on icon "button" at bounding box center [240, 76] width 7 height 7
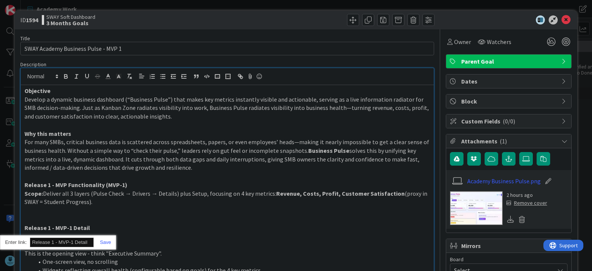
paste input "[URL][DOMAIN_NAME]"
click at [107, 240] on link at bounding box center [102, 243] width 17 height 6
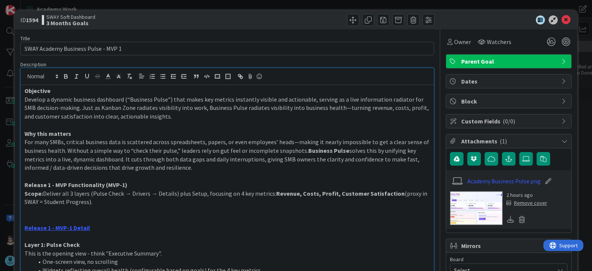
click at [128, 225] on p "Release 1 - MVP-1 Detail" at bounding box center [226, 228] width 405 height 9
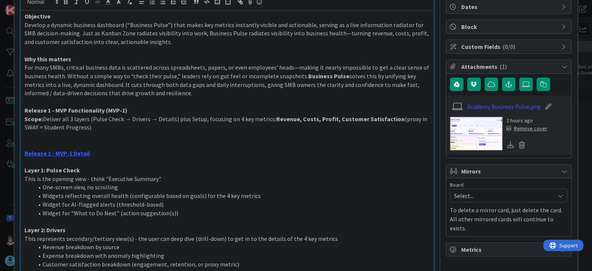
scroll to position [75, 0]
click at [24, 160] on p at bounding box center [226, 161] width 405 height 9
click at [44, 137] on p at bounding box center [226, 135] width 405 height 9
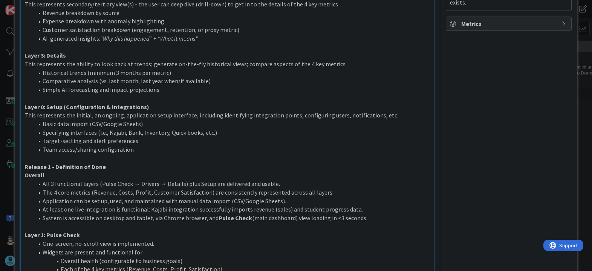
scroll to position [301, 0]
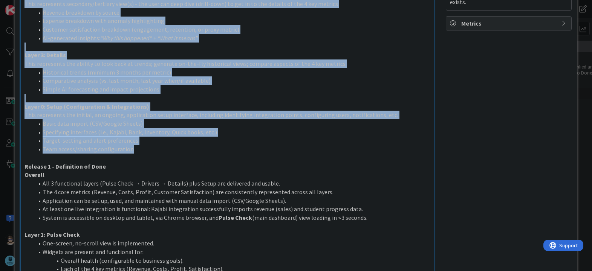
click at [139, 148] on li "Team access/sharing configuration" at bounding box center [232, 149] width 396 height 9
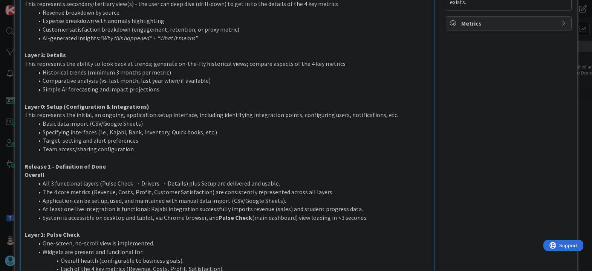
scroll to position [113, 0]
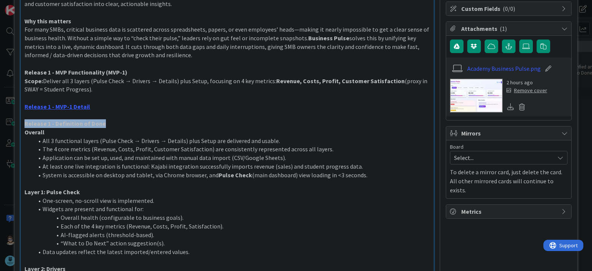
copy strong "Release 1 - Definition of Done"
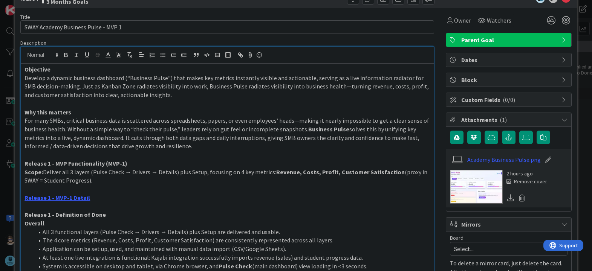
scroll to position [0, 0]
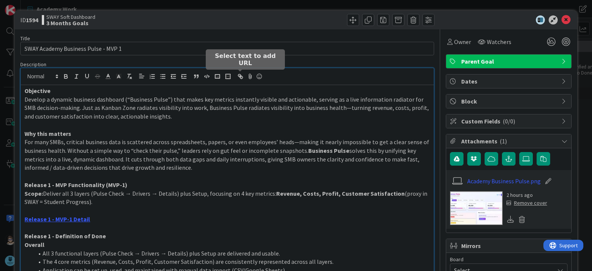
click at [241, 75] on icon "button" at bounding box center [239, 75] width 3 height 3
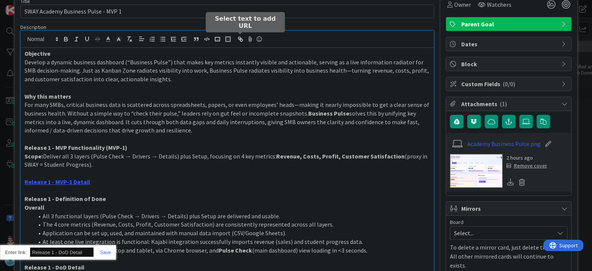
scroll to position [37, 0]
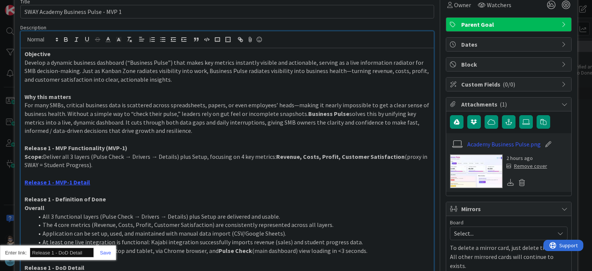
paste input "[URL][DOMAIN_NAME]"
type input "[URL][DOMAIN_NAME]"
click at [107, 253] on link at bounding box center [102, 253] width 17 height 6
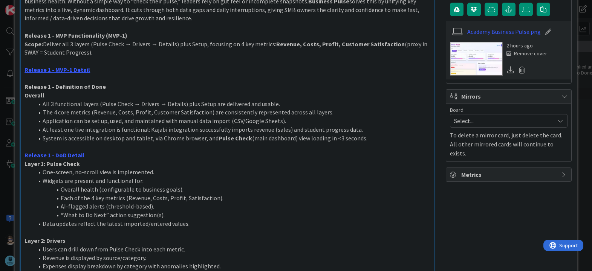
scroll to position [150, 0]
click at [105, 161] on p "Layer 1: Pulse Check" at bounding box center [226, 163] width 405 height 9
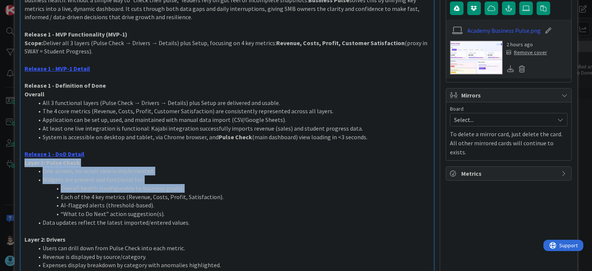
scroll to position [150, 0]
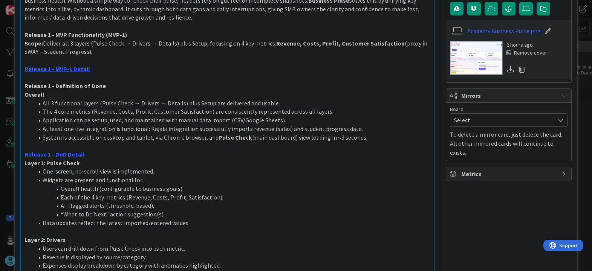
click at [29, 95] on strong "Overall" at bounding box center [34, 95] width 20 height 8
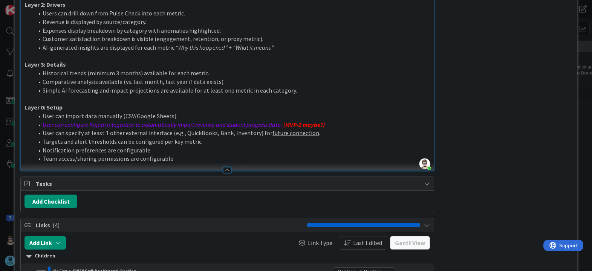
scroll to position [377, 0]
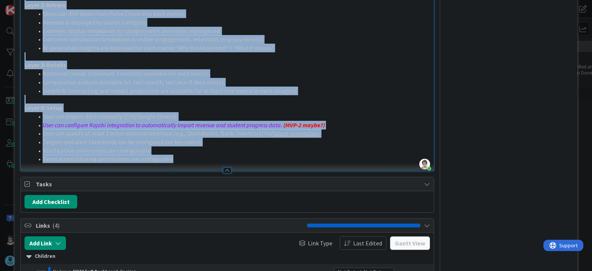
click at [178, 160] on li "Team access/sharing permissions are configurable" at bounding box center [232, 159] width 396 height 9
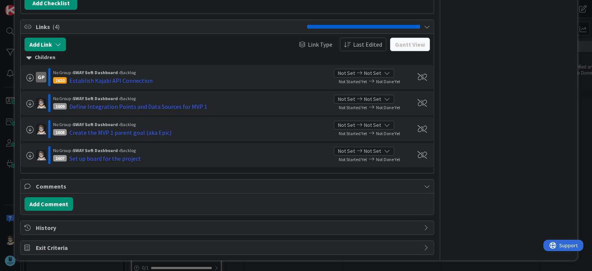
scroll to position [188, 0]
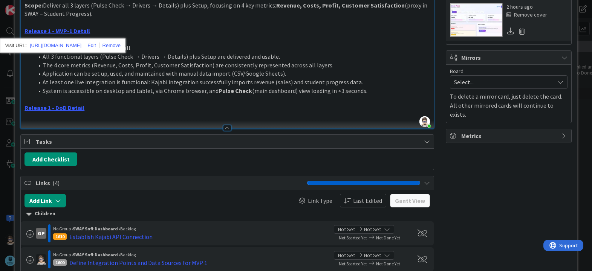
click at [140, 77] on span "Application can be set up, used, and maintained with manual data import (CSV/Go…" at bounding box center [164, 74] width 243 height 8
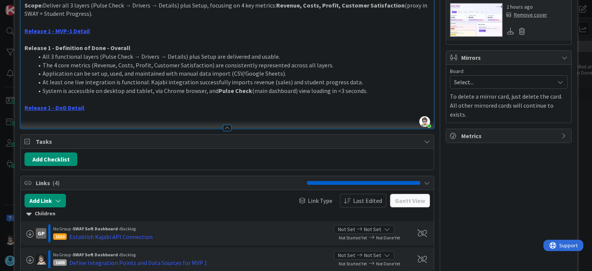
click at [120, 117] on p at bounding box center [226, 116] width 405 height 9
click at [132, 105] on p "Release 1 - DoD Detail" at bounding box center [226, 108] width 405 height 9
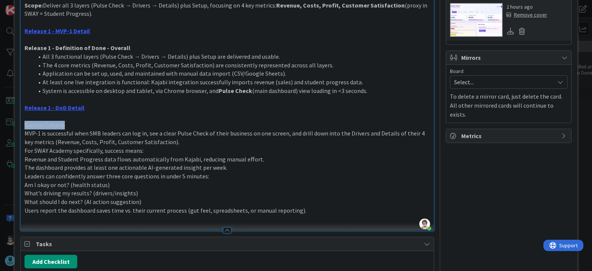
drag, startPoint x: 69, startPoint y: 127, endPoint x: -4, endPoint y: 124, distance: 73.1
click at [0, 124] on html "Academy Work Academy Work Kanban SWAY Soft Dashboard 1x 2x 3x 1 New 1 3 Months …" at bounding box center [296, 135] width 592 height 271
click at [185, 144] on p "MVP-1 is successful when SMB leaders can log in, see a clear Pulse Check of the…" at bounding box center [226, 137] width 405 height 17
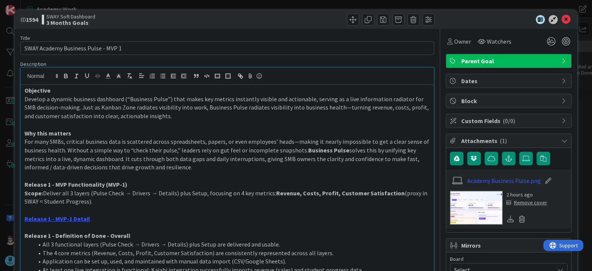
scroll to position [0, 0]
click at [162, 78] on icon "button" at bounding box center [162, 76] width 7 height 7
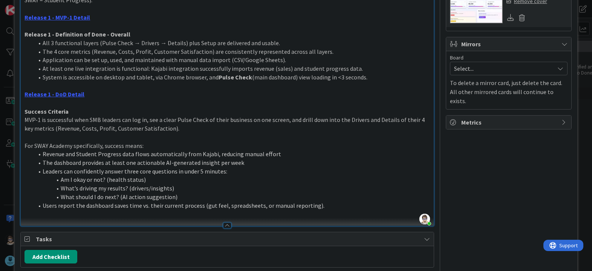
scroll to position [203, 0]
click at [164, 204] on li "Users report the dashboard saves time vs. their current process (gut feel, spre…" at bounding box center [232, 205] width 396 height 9
click at [325, 206] on li "Users report the dashboard saves time vs. their current process (gut feel, spre…" at bounding box center [232, 205] width 396 height 9
click at [126, 214] on p at bounding box center [226, 213] width 405 height 9
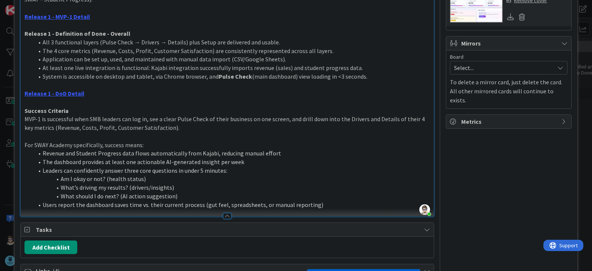
click at [162, 146] on p "For SWAY Academy specifically, success means:" at bounding box center [226, 145] width 405 height 9
drag, startPoint x: 162, startPoint y: 146, endPoint x: -2, endPoint y: 148, distance: 163.4
click at [0, 148] on html "Academy Work Academy Work Kanban SWAY Soft Dashboard 1x 2x 3x 1 New 1 3 Months …" at bounding box center [296, 135] width 592 height 271
click at [198, 149] on li "Revenue and Student Progress data flows automatically from Kajabi, reducing man…" at bounding box center [232, 153] width 396 height 9
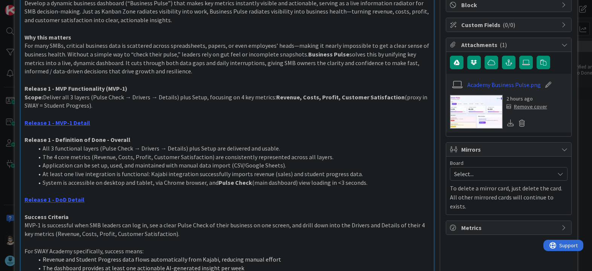
scroll to position [0, 0]
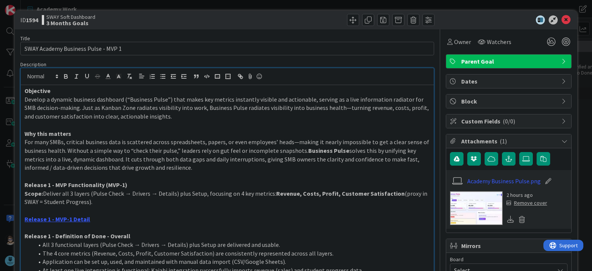
click at [243, 145] on span "For many SMBs, critical business data is scattered across spreadsheets, papers,…" at bounding box center [227, 146] width 406 height 16
click at [72, 219] on link "Release 1 - MVP-1 Detail" at bounding box center [57, 219] width 66 height 8
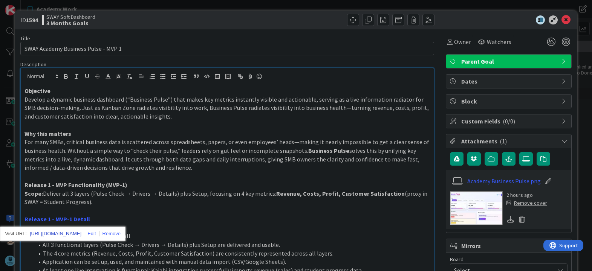
click at [79, 233] on link "[URL][DOMAIN_NAME]" at bounding box center [56, 234] width 52 height 10
click at [561, 18] on icon at bounding box center [565, 19] width 9 height 9
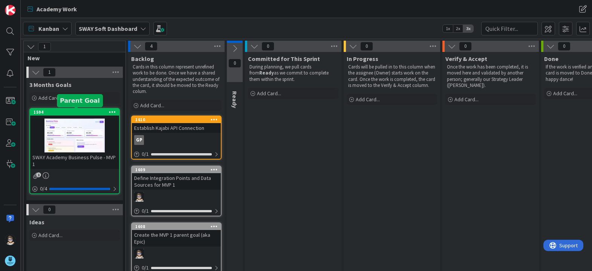
click at [79, 110] on div "1594" at bounding box center [76, 112] width 85 height 5
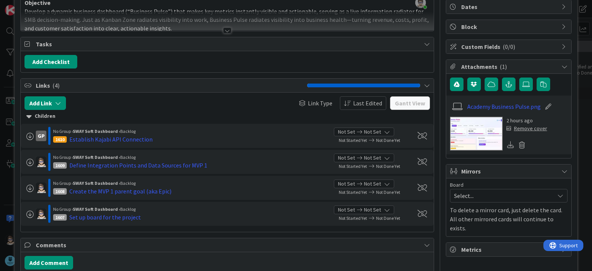
scroll to position [75, 0]
click at [82, 191] on div "Create the MVP 1 parent goal (aka Epic)" at bounding box center [120, 190] width 102 height 9
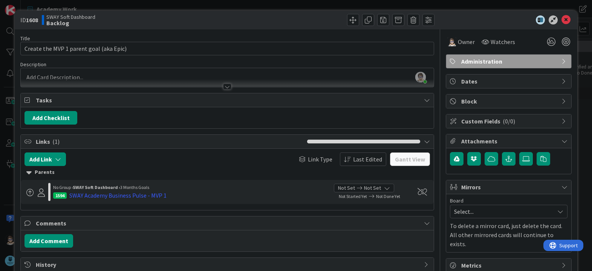
click at [225, 88] on div at bounding box center [227, 87] width 8 height 6
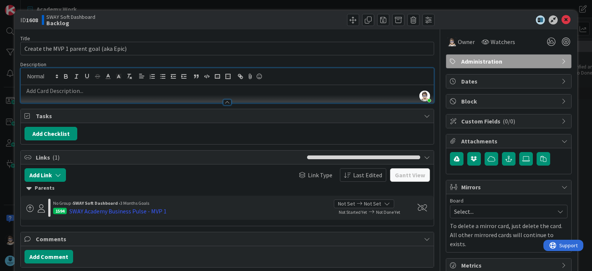
click at [164, 92] on p at bounding box center [226, 91] width 405 height 9
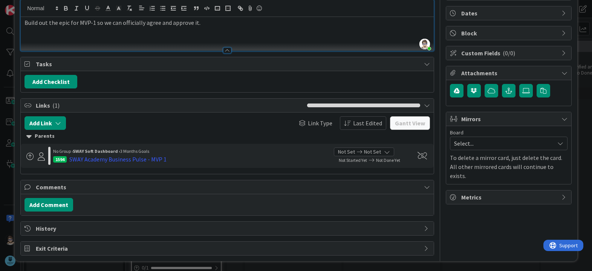
scroll to position [69, 0]
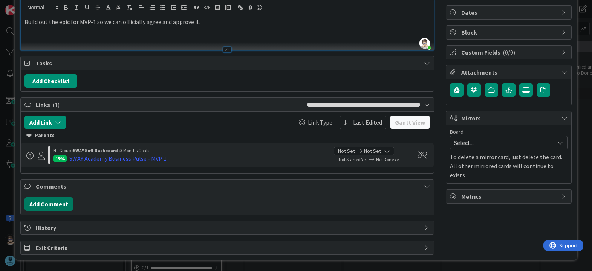
click at [50, 202] on button "Add Comment" at bounding box center [48, 204] width 49 height 14
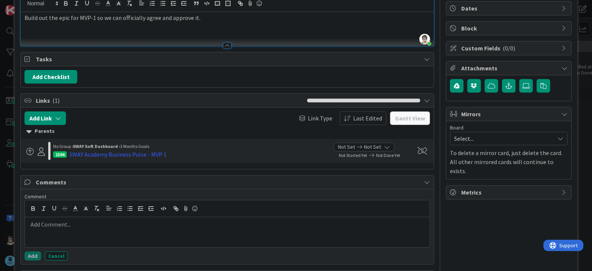
scroll to position [73, 0]
click at [34, 253] on button "Add" at bounding box center [32, 255] width 17 height 9
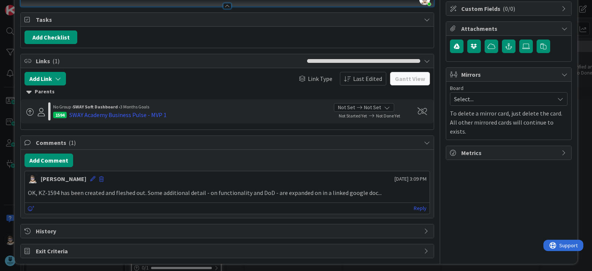
scroll to position [116, 0]
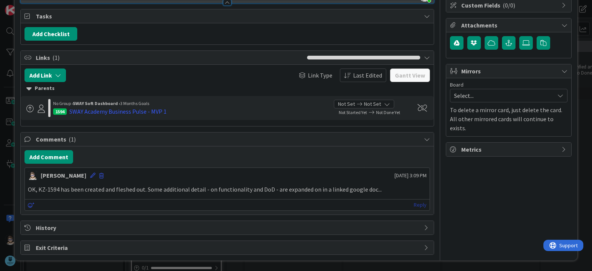
click at [415, 205] on link "Reply" at bounding box center [419, 204] width 13 height 9
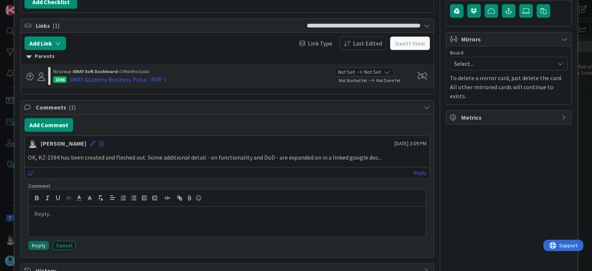
scroll to position [191, 0]
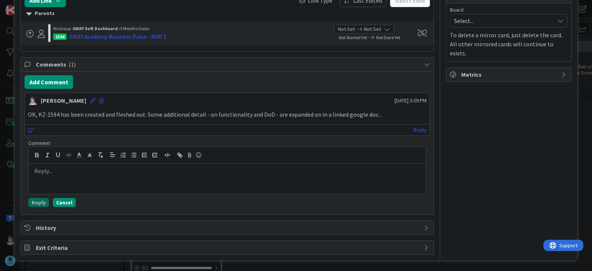
click at [65, 201] on button "Cancel" at bounding box center [64, 202] width 23 height 9
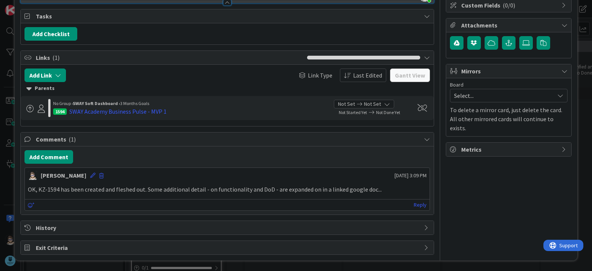
scroll to position [116, 0]
click at [90, 176] on icon at bounding box center [92, 175] width 5 height 5
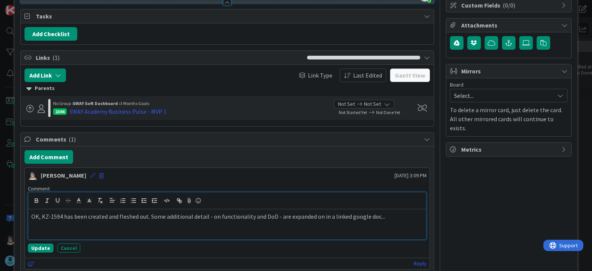
scroll to position [175, 0]
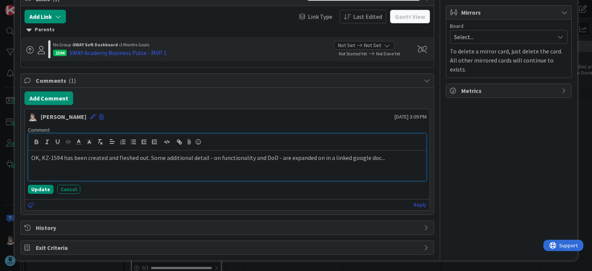
click at [392, 158] on p "OK, KZ-1594 has been created and fleshed out. Some additional detail - on funct…" at bounding box center [226, 158] width 391 height 9
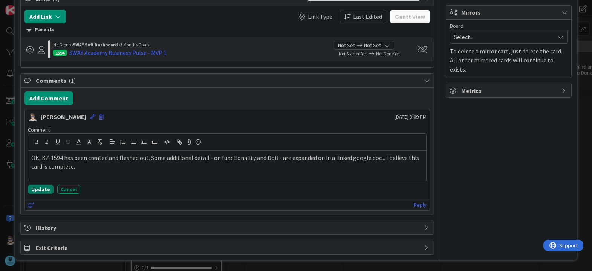
click at [40, 190] on button "Update" at bounding box center [41, 189] width 26 height 9
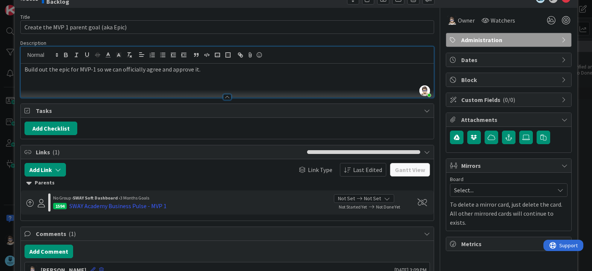
scroll to position [0, 0]
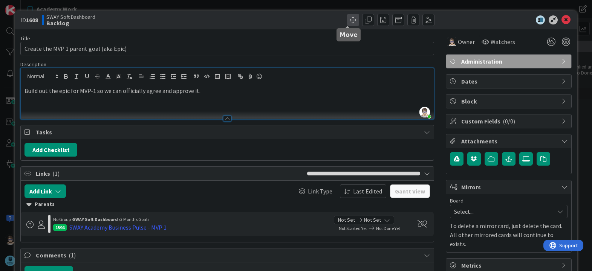
click at [347, 22] on span at bounding box center [353, 20] width 12 height 12
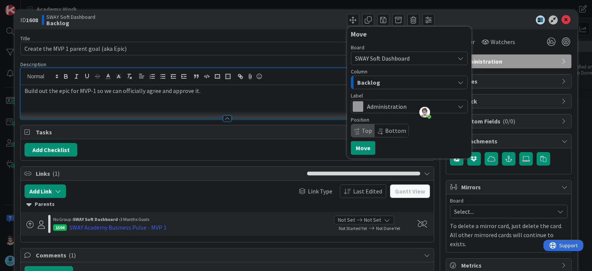
click at [433, 83] on div "Backlog" at bounding box center [404, 82] width 99 height 12
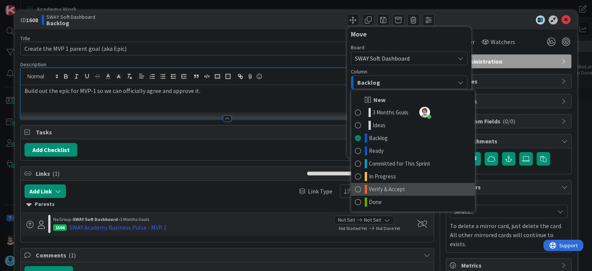
click at [408, 188] on link "Verify & Accept" at bounding box center [413, 189] width 124 height 13
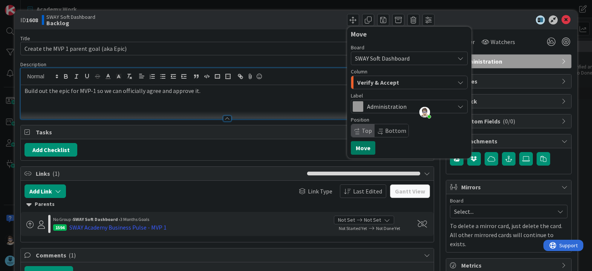
click at [359, 148] on button "Move" at bounding box center [363, 148] width 24 height 14
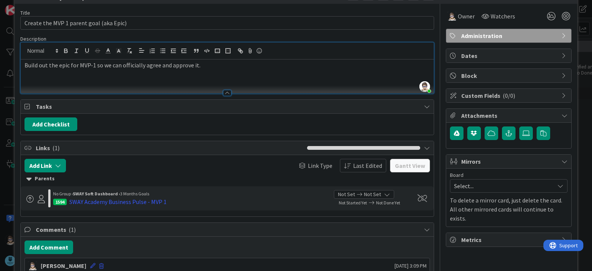
scroll to position [124, 0]
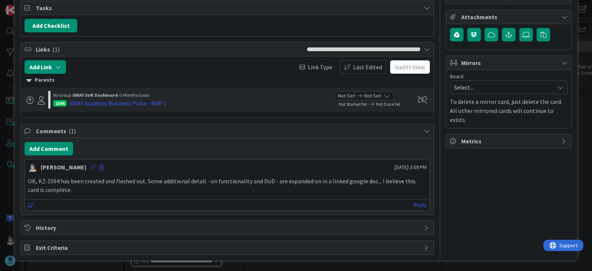
click at [90, 166] on icon at bounding box center [92, 167] width 5 height 5
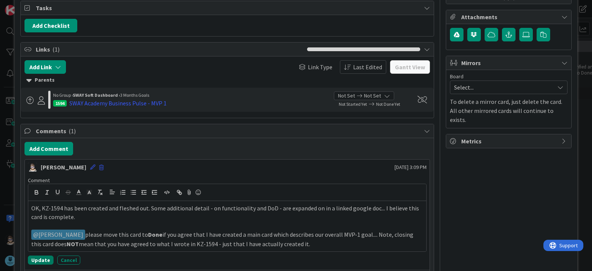
click at [37, 260] on button "Update" at bounding box center [41, 260] width 26 height 9
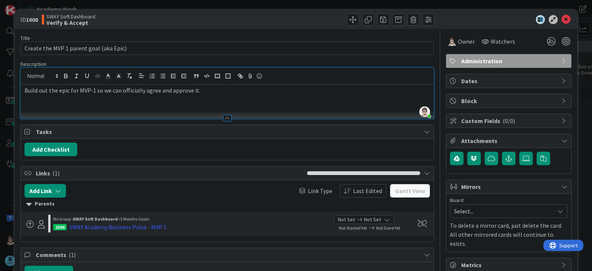
scroll to position [0, 0]
click at [561, 18] on icon at bounding box center [565, 19] width 9 height 9
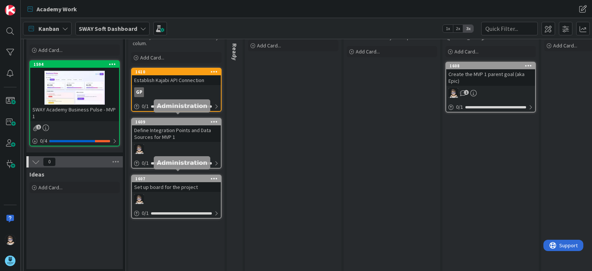
scroll to position [53, 0]
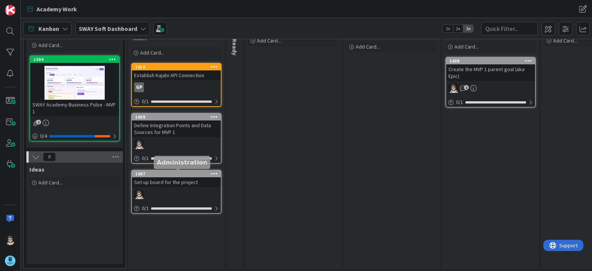
click at [198, 173] on div "1607" at bounding box center [177, 173] width 85 height 5
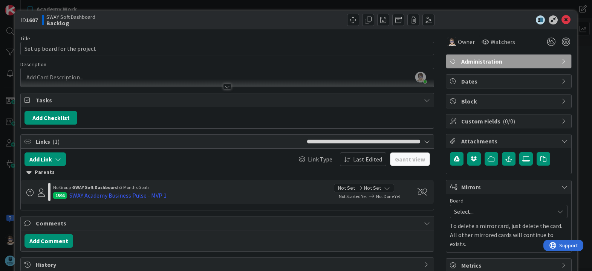
click at [227, 88] on div at bounding box center [227, 87] width 8 height 6
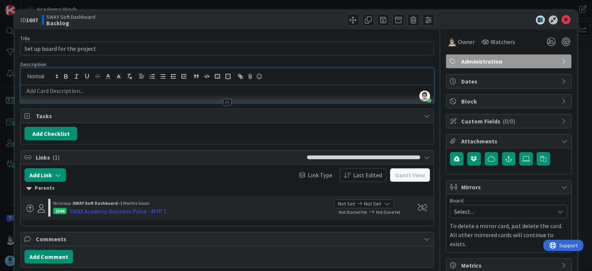
click at [178, 89] on p at bounding box center [226, 91] width 405 height 9
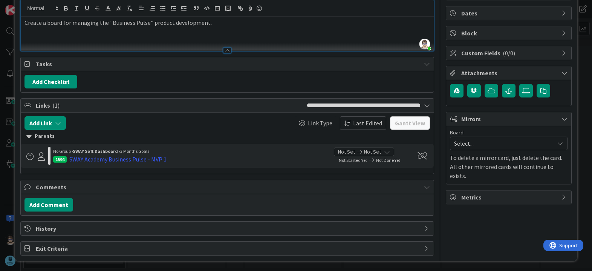
scroll to position [69, 0]
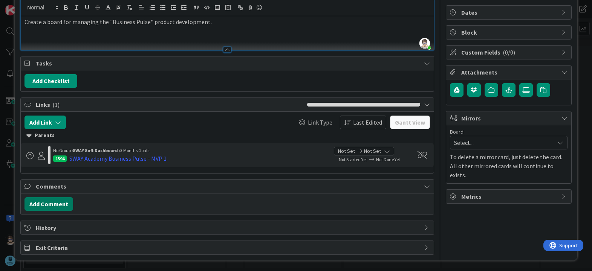
click at [48, 208] on button "Add Comment" at bounding box center [48, 204] width 49 height 14
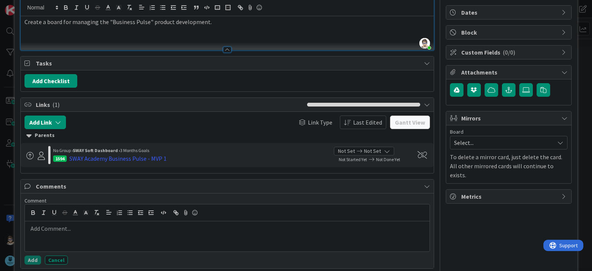
click at [83, 238] on div at bounding box center [227, 236] width 404 height 30
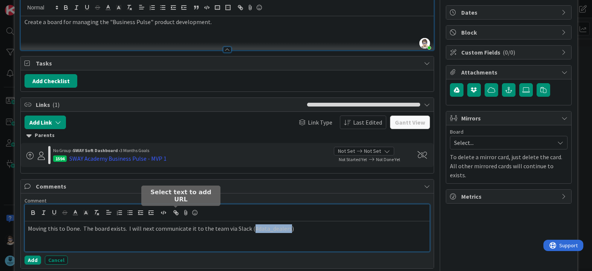
click at [175, 213] on icon "button" at bounding box center [176, 213] width 3 height 3
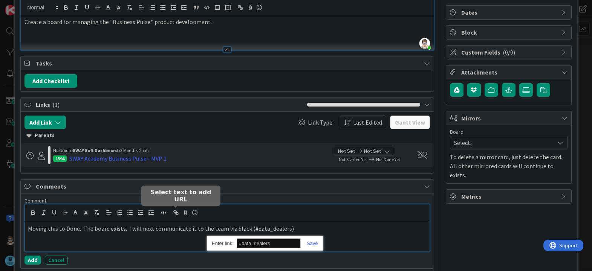
paste input "[URL][DOMAIN_NAME]"
type input "[URL][DOMAIN_NAME]"
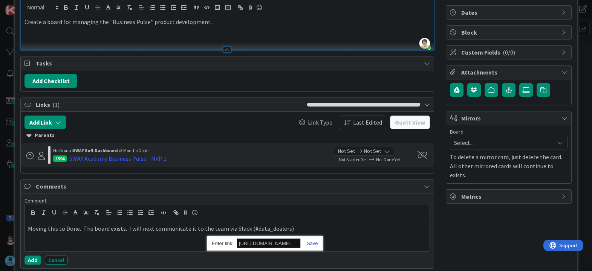
scroll to position [0, 0]
click at [310, 242] on link at bounding box center [309, 244] width 17 height 6
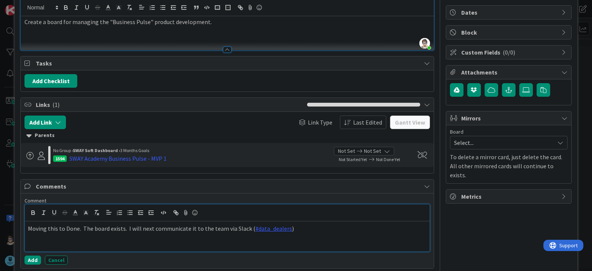
click at [314, 230] on p "Moving this to Done. The board exists. I will next communicate it to the team v…" at bounding box center [227, 228] width 398 height 9
click at [33, 259] on button "Add" at bounding box center [32, 260] width 17 height 9
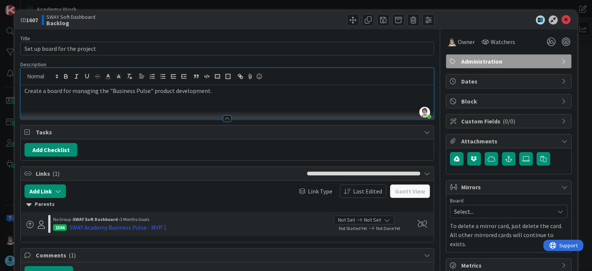
click at [515, 62] on span "Administration" at bounding box center [509, 61] width 96 height 9
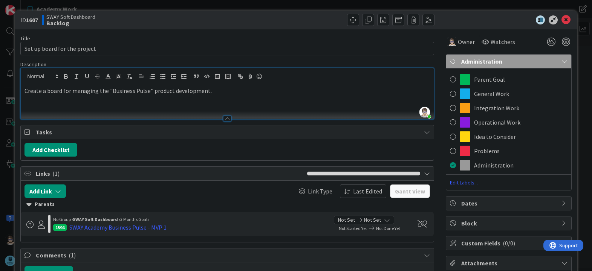
click at [515, 62] on span "Administration" at bounding box center [509, 61] width 96 height 9
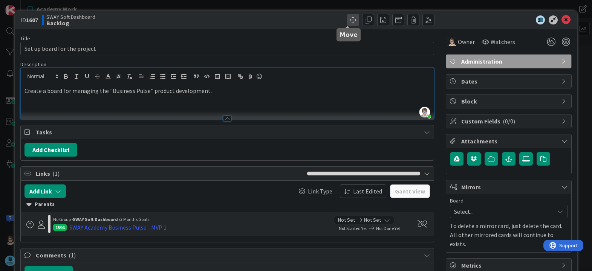
click at [348, 21] on span at bounding box center [353, 20] width 12 height 12
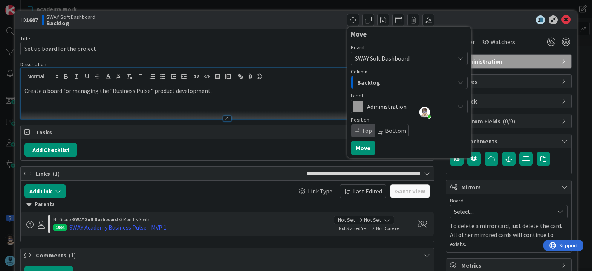
click at [389, 83] on div "Backlog" at bounding box center [404, 82] width 99 height 12
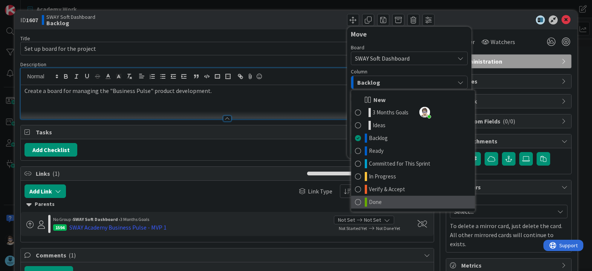
click at [384, 202] on link "Done" at bounding box center [413, 202] width 124 height 13
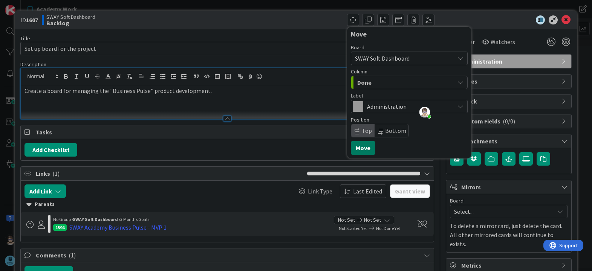
click at [355, 148] on button "Move" at bounding box center [363, 148] width 24 height 14
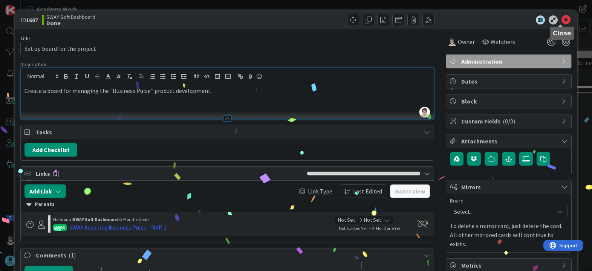
click at [561, 21] on icon at bounding box center [565, 19] width 9 height 9
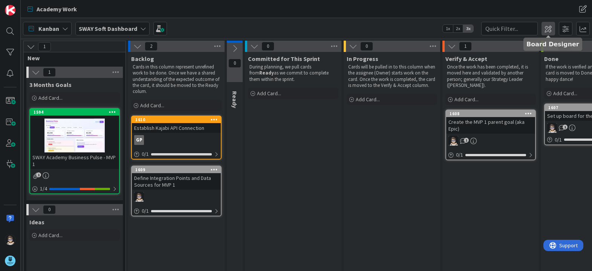
click at [546, 31] on span at bounding box center [548, 29] width 14 height 14
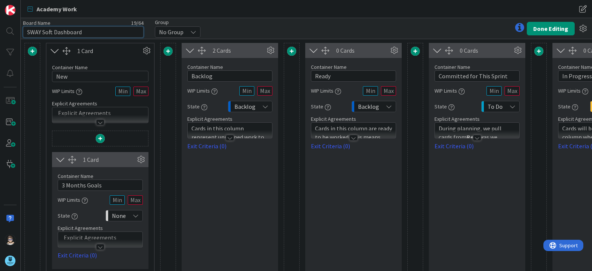
click at [53, 32] on input "SWAY Soft Dashboard" at bounding box center [83, 31] width 121 height 11
type input "SWAY Soft - Business Pulse"
click at [548, 28] on button "Done Editing" at bounding box center [550, 29] width 48 height 14
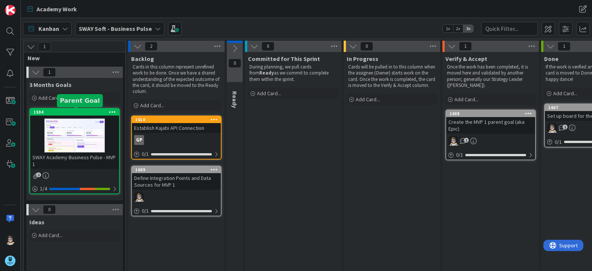
click at [81, 113] on div "1594" at bounding box center [76, 112] width 85 height 5
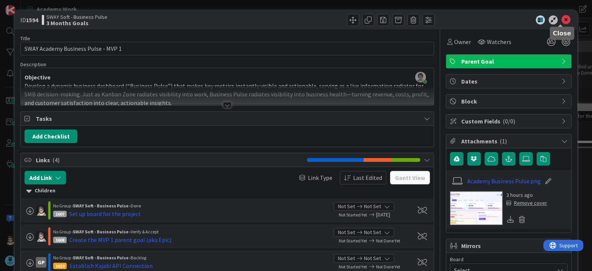
click at [561, 20] on icon at bounding box center [565, 19] width 9 height 9
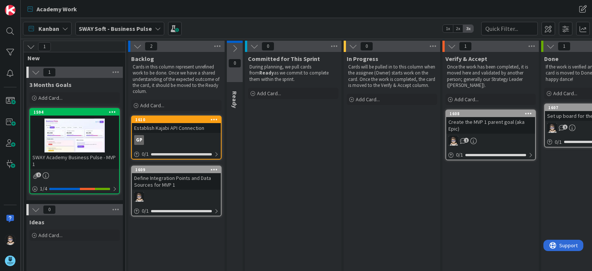
click at [213, 119] on icon at bounding box center [214, 119] width 7 height 5
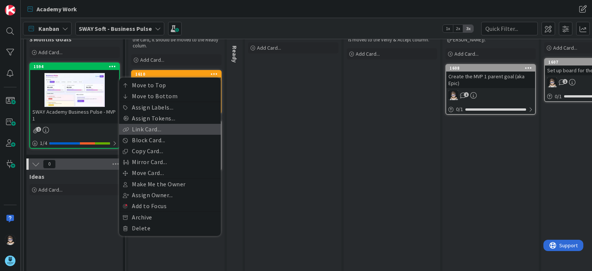
scroll to position [53, 0]
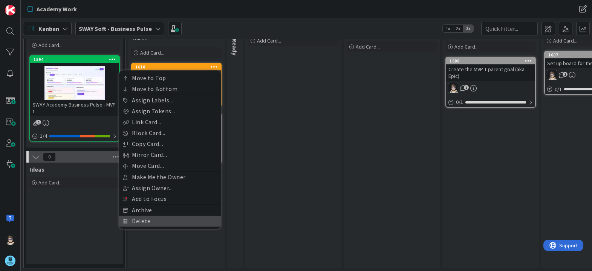
click at [152, 220] on link "Delete" at bounding box center [170, 221] width 102 height 11
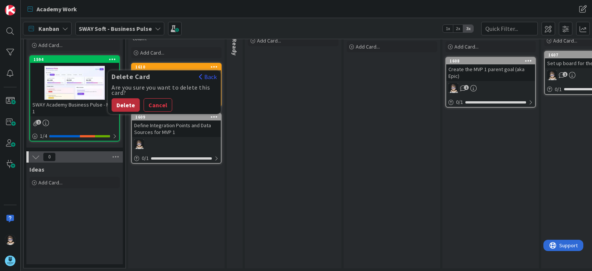
click at [128, 105] on button "Delete" at bounding box center [125, 105] width 28 height 14
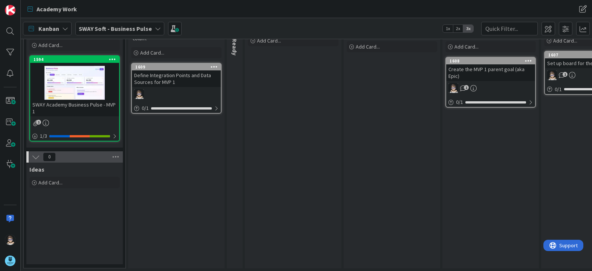
click at [215, 67] on icon at bounding box center [214, 66] width 7 height 5
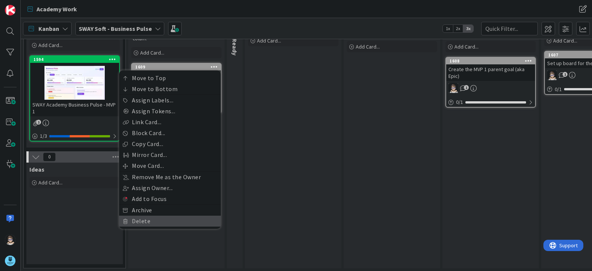
click at [166, 218] on link "Delete" at bounding box center [170, 221] width 102 height 11
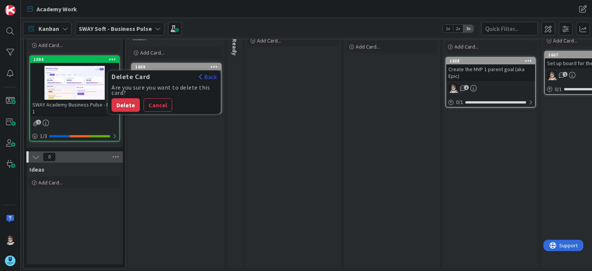
click at [122, 105] on button "Delete" at bounding box center [125, 105] width 28 height 14
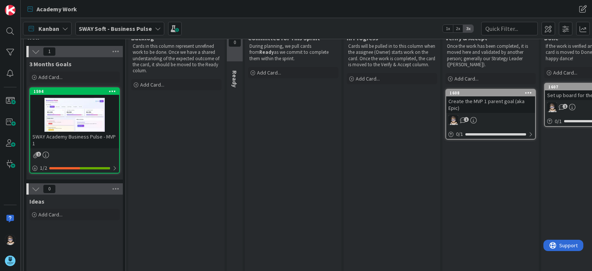
scroll to position [0, 0]
